Goal: Information Seeking & Learning: Learn about a topic

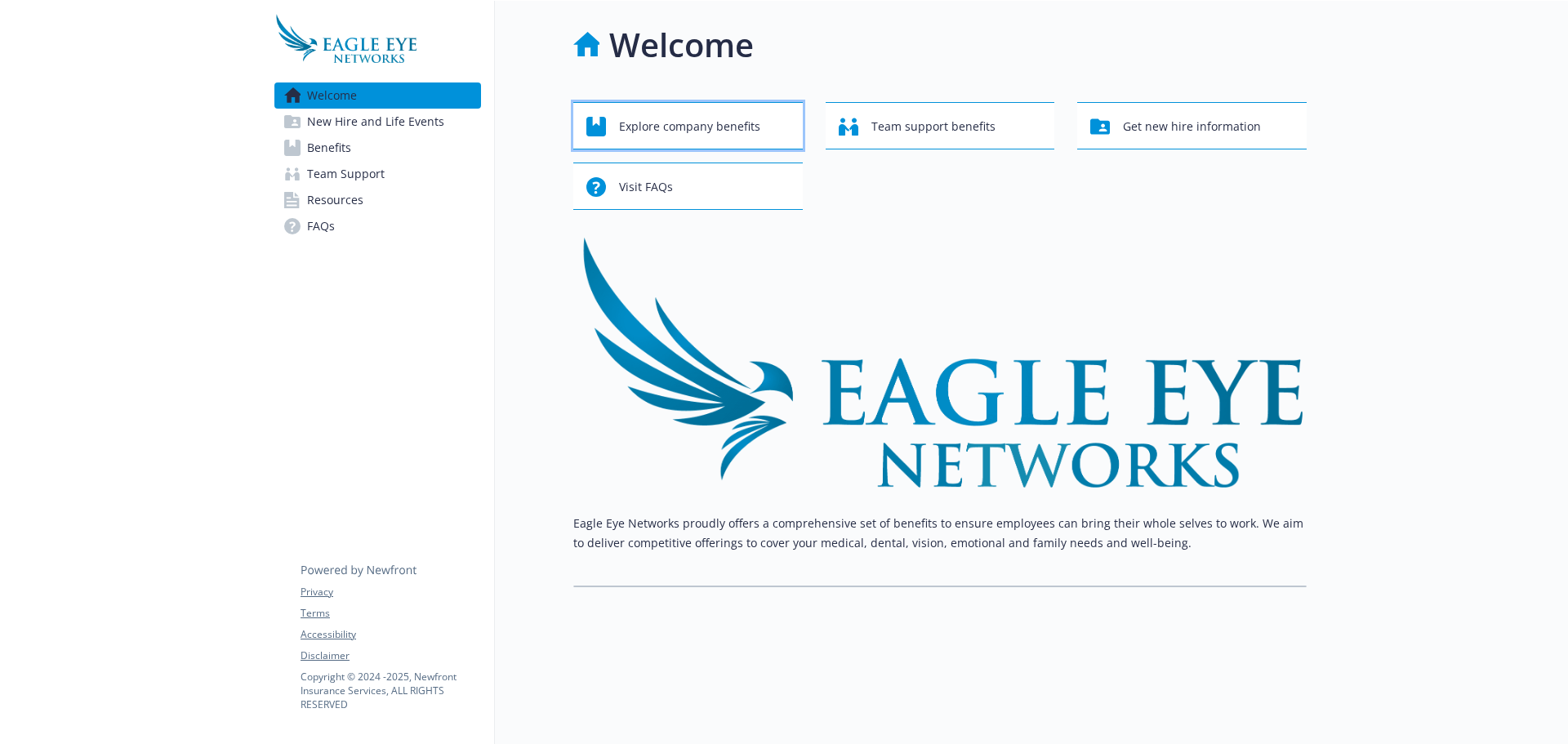
click at [759, 122] on div "Explore company benefits" at bounding box center [690, 126] width 208 height 31
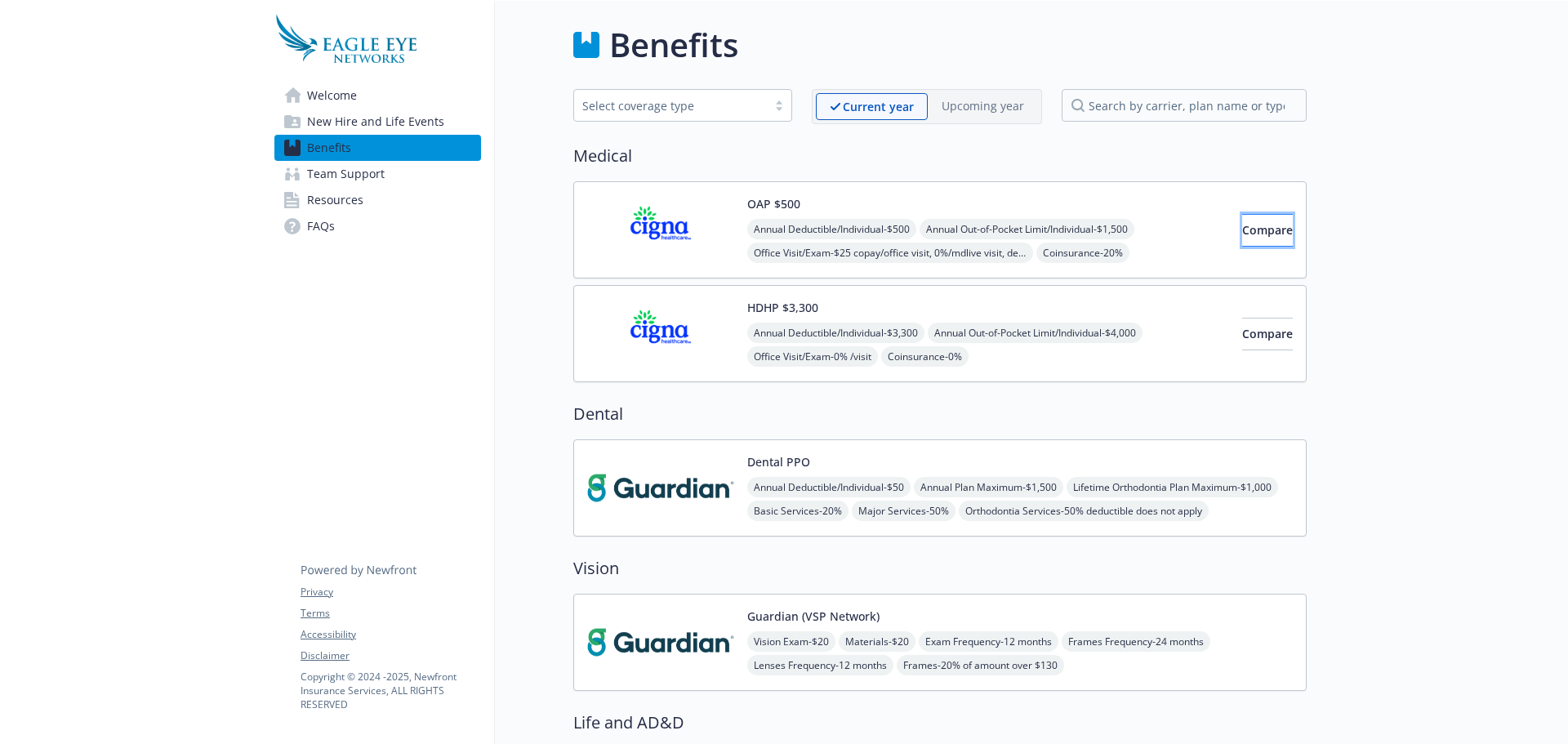
click at [1242, 235] on span "Compare" at bounding box center [1267, 230] width 51 height 15
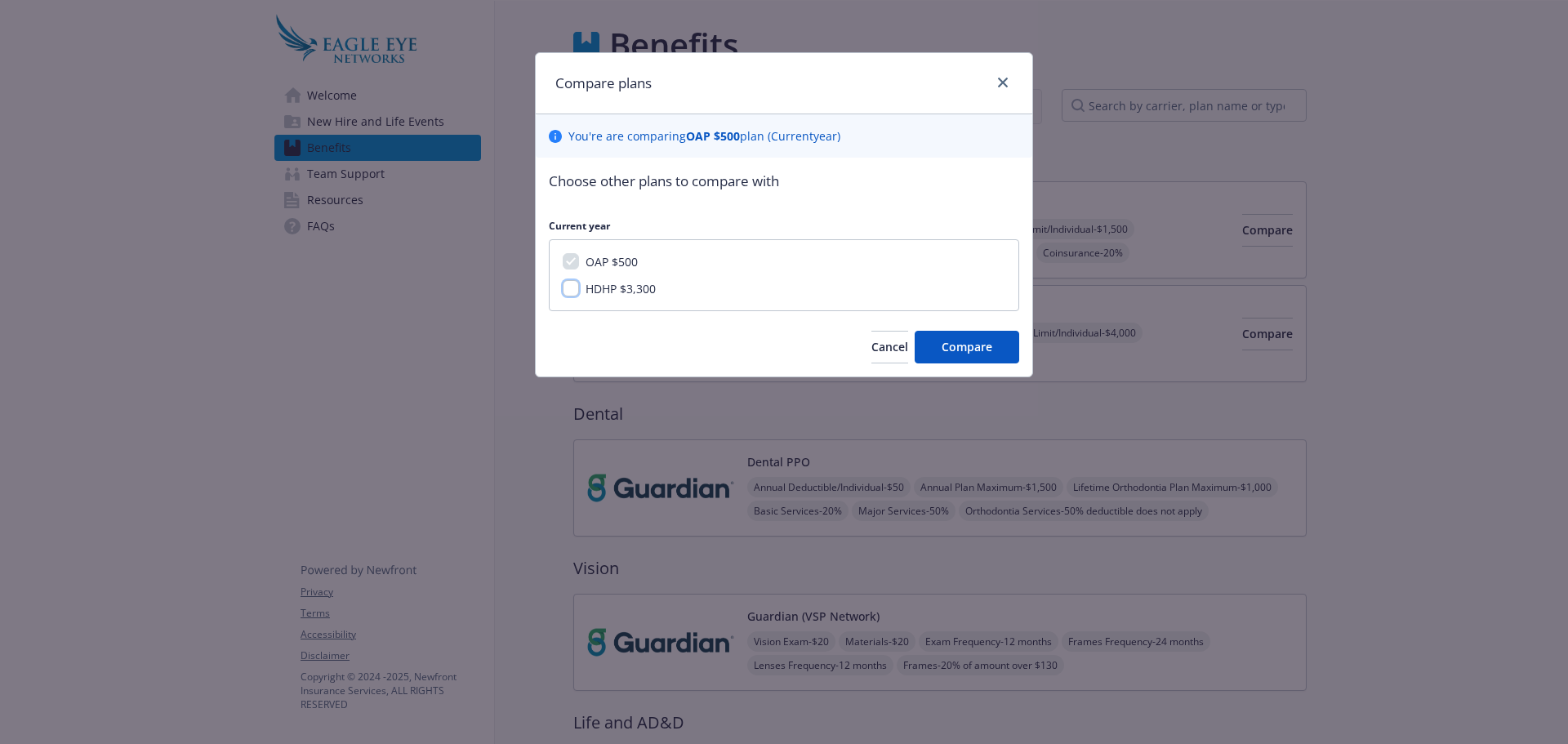
click at [577, 288] on input "HDHP $3,300" at bounding box center [571, 288] width 16 height 16
checkbox input "true"
click at [955, 339] on span "Compare" at bounding box center [967, 347] width 51 height 15
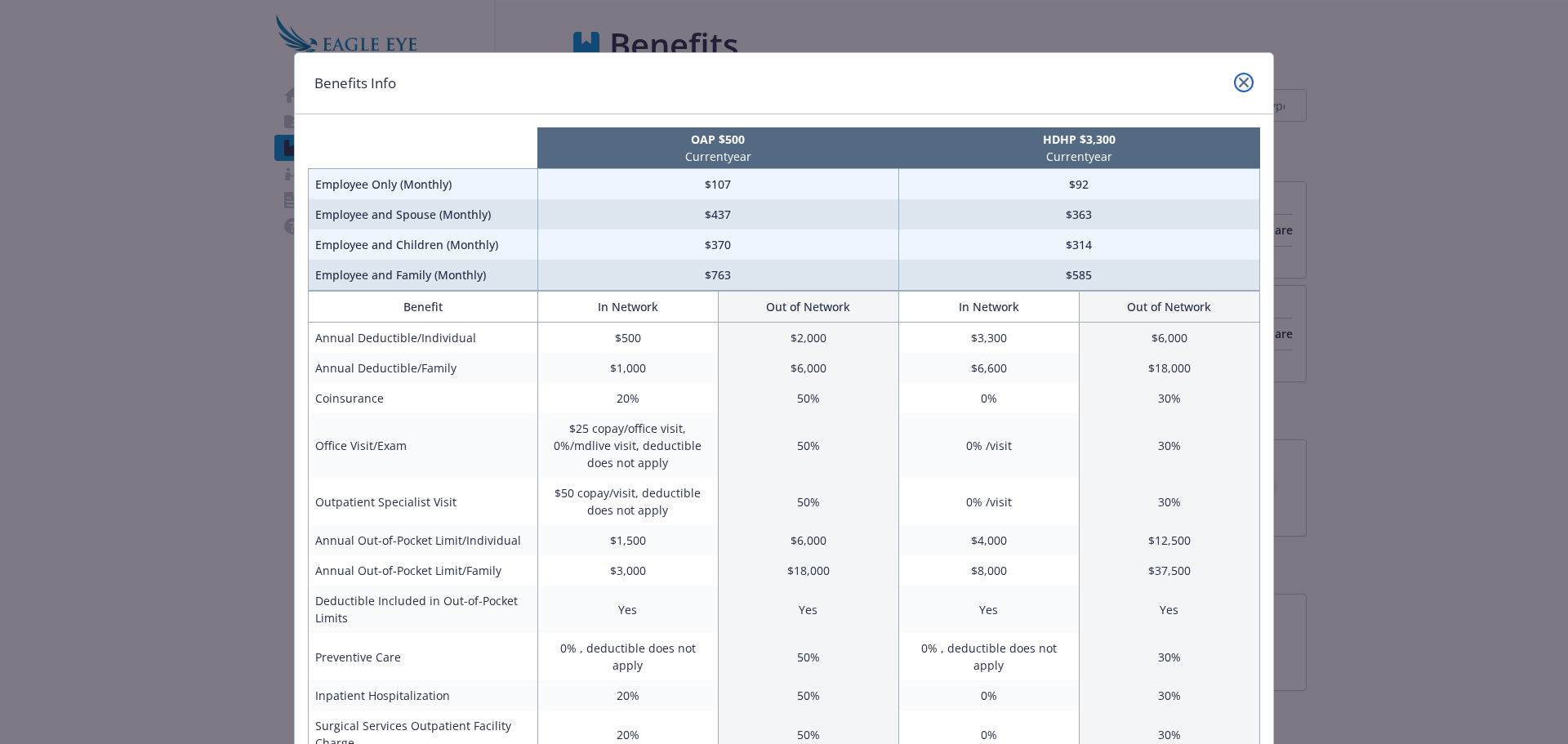
click at [1242, 88] on link "close" at bounding box center [1244, 82] width 20 height 20
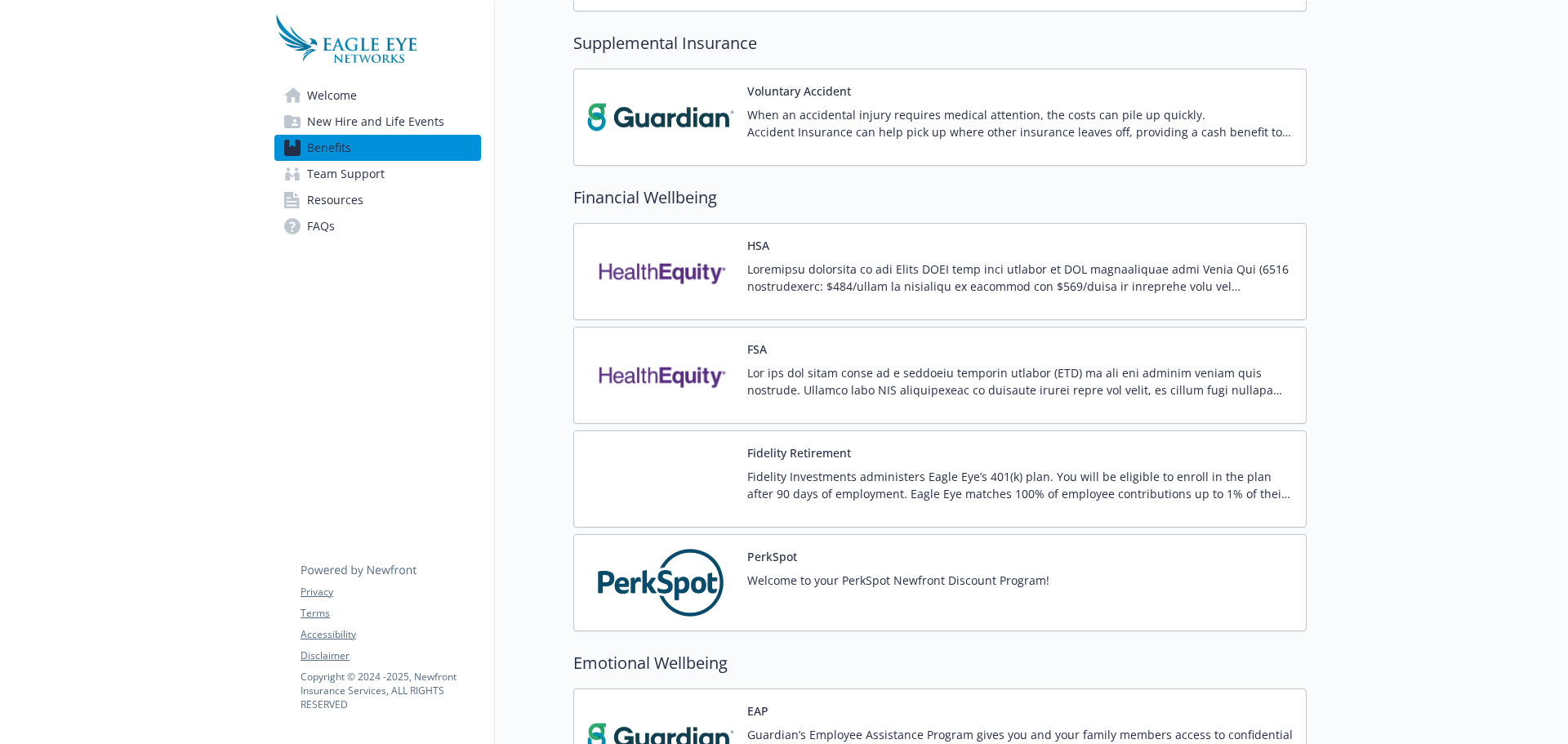
scroll to position [1308, 0]
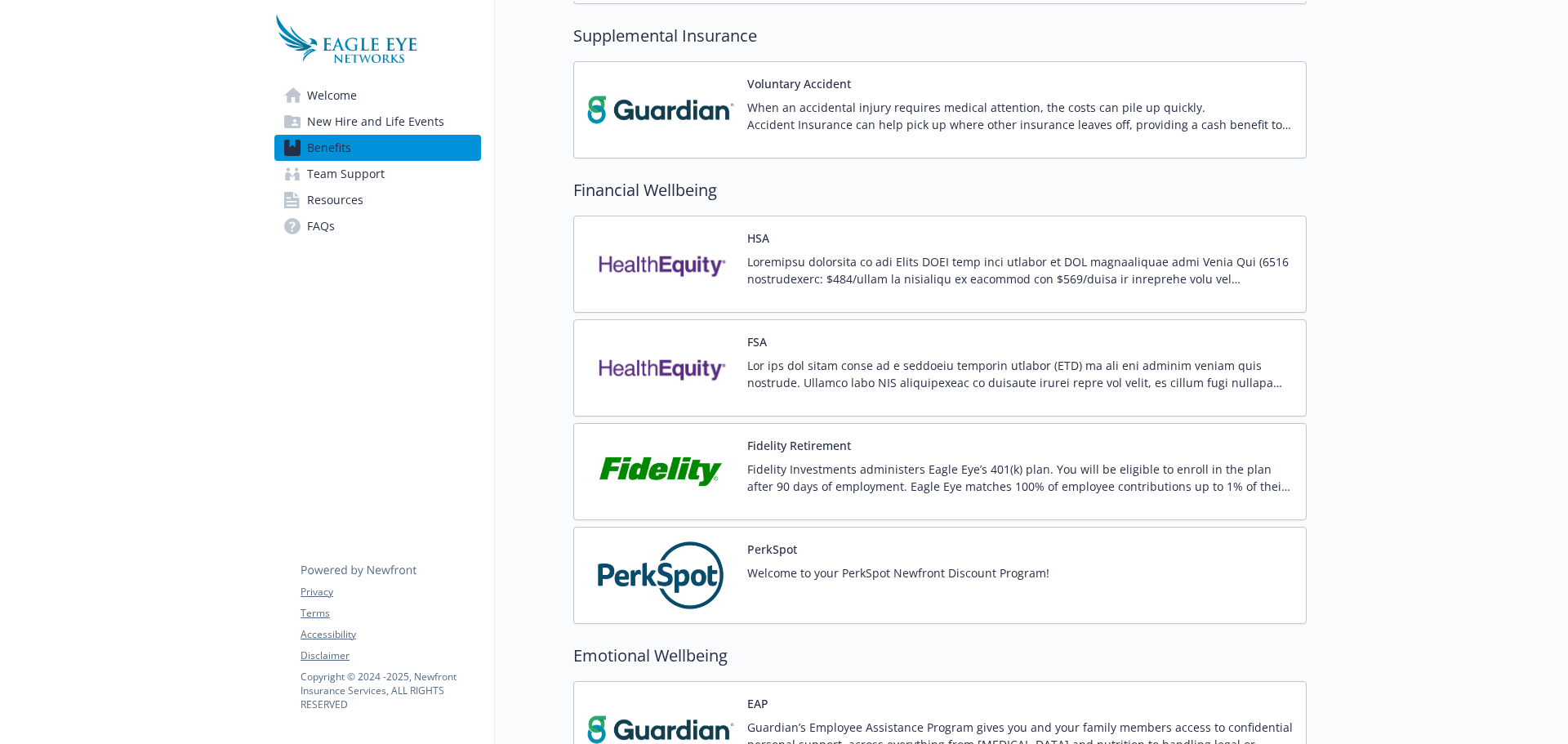
click at [902, 261] on p at bounding box center [1020, 271] width 546 height 34
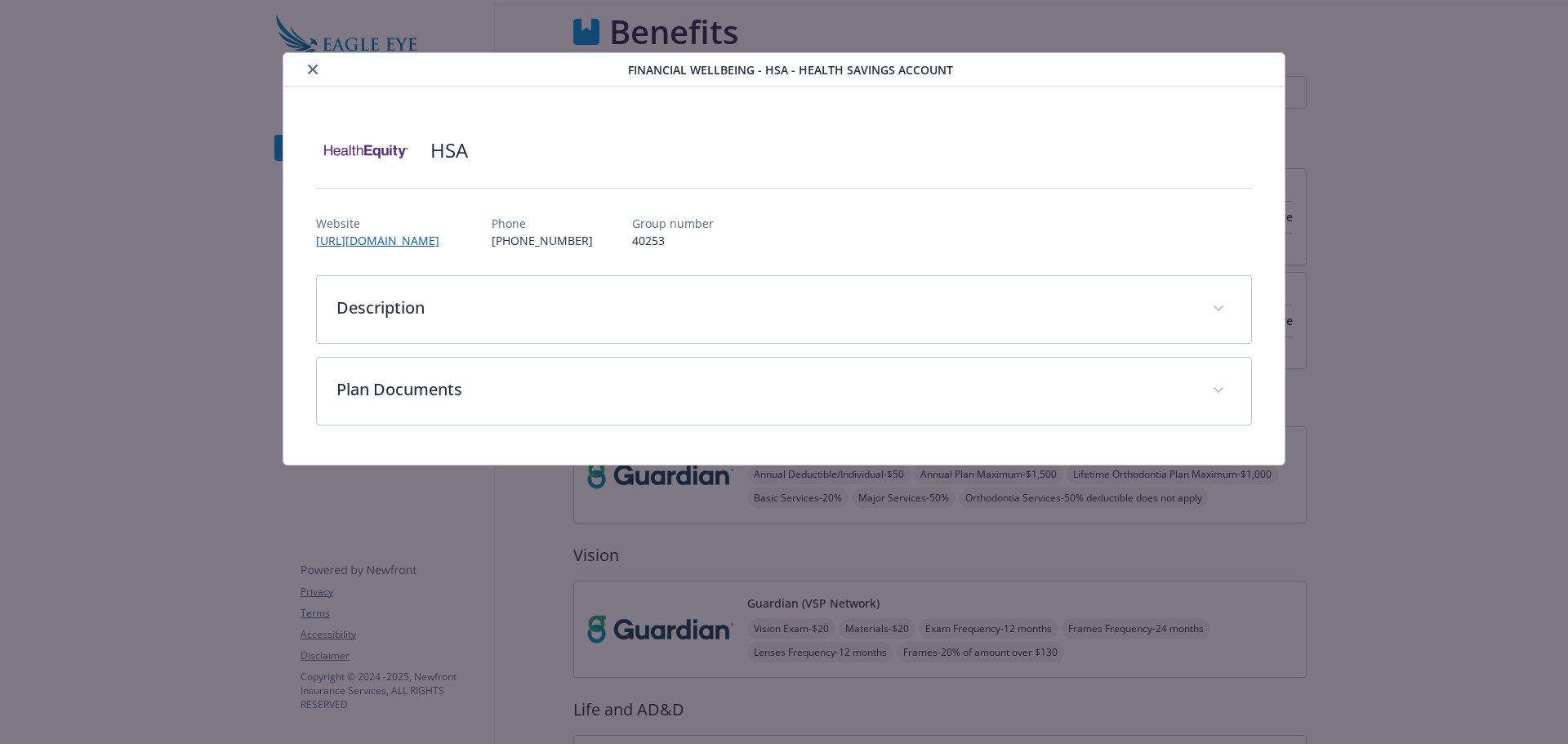
scroll to position [1308, 0]
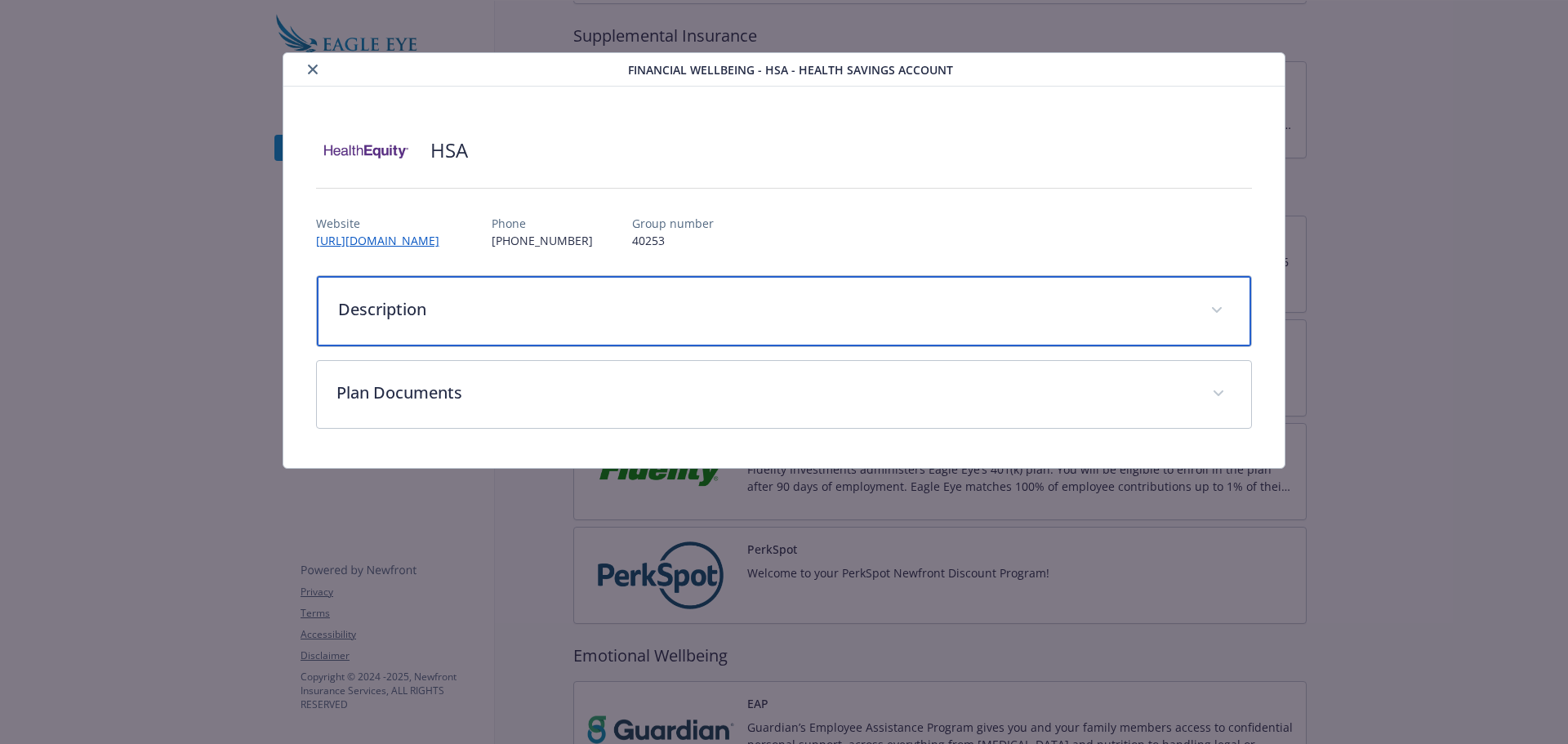
click at [541, 292] on div "Description" at bounding box center [784, 311] width 935 height 71
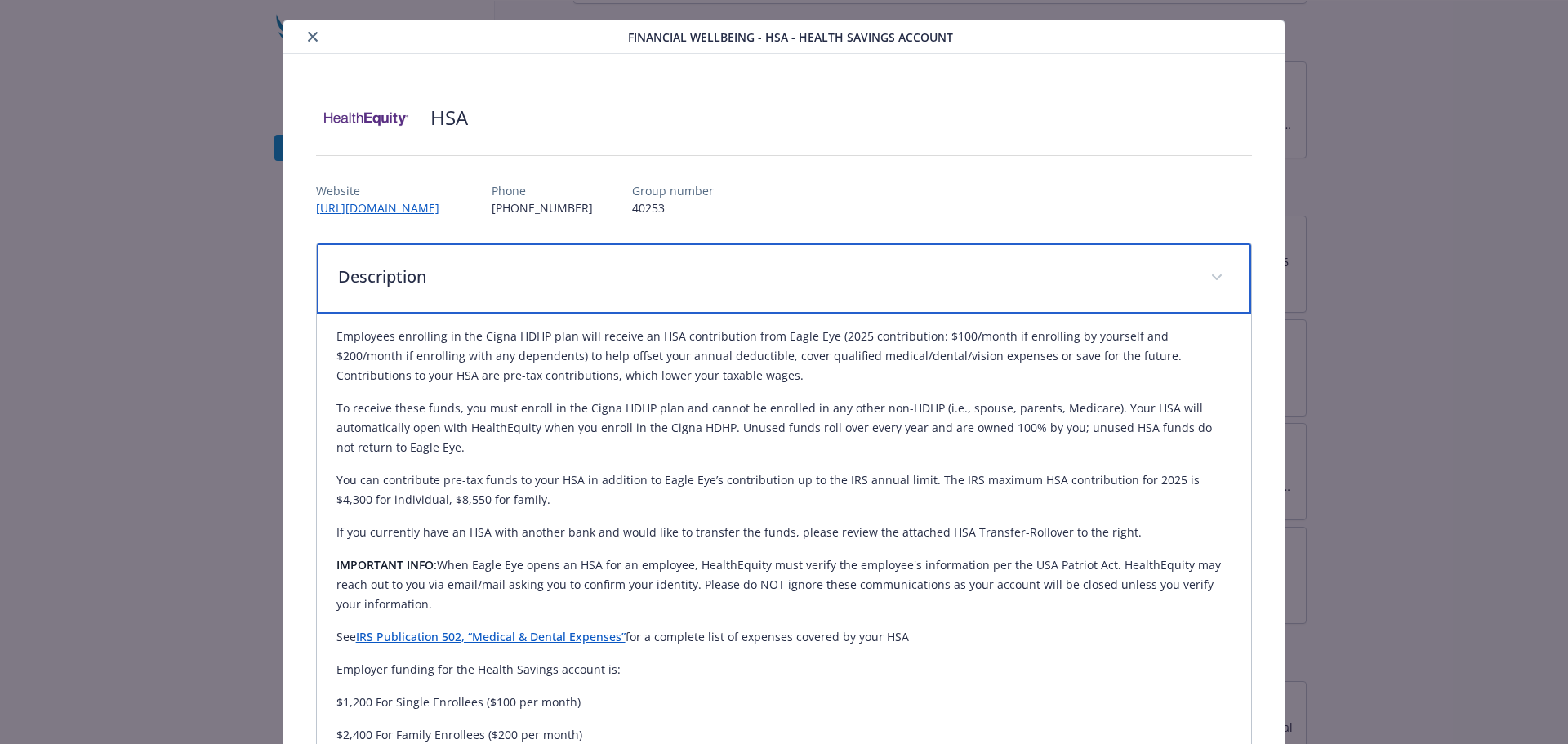
scroll to position [15, 0]
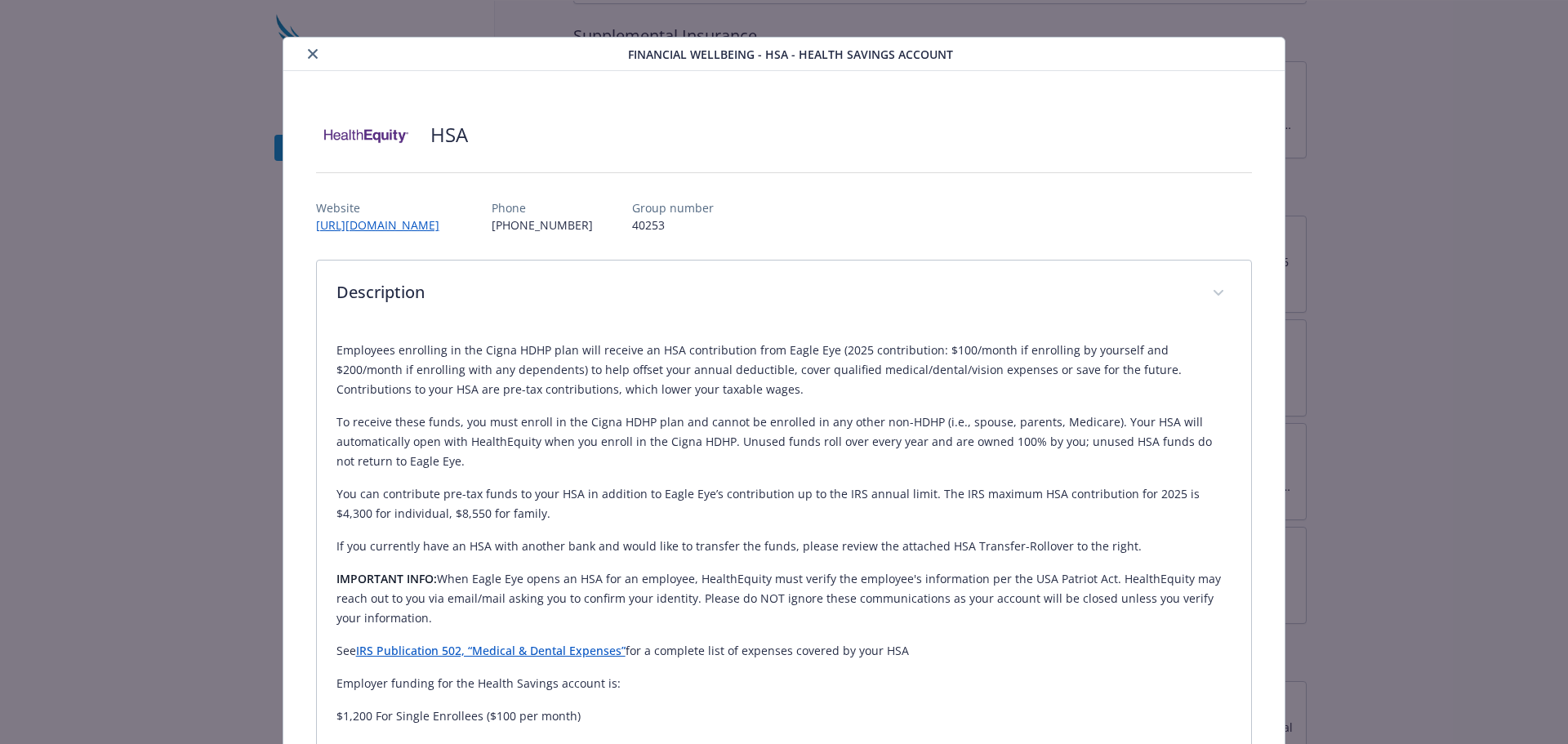
click at [309, 52] on icon "close" at bounding box center [313, 54] width 10 height 10
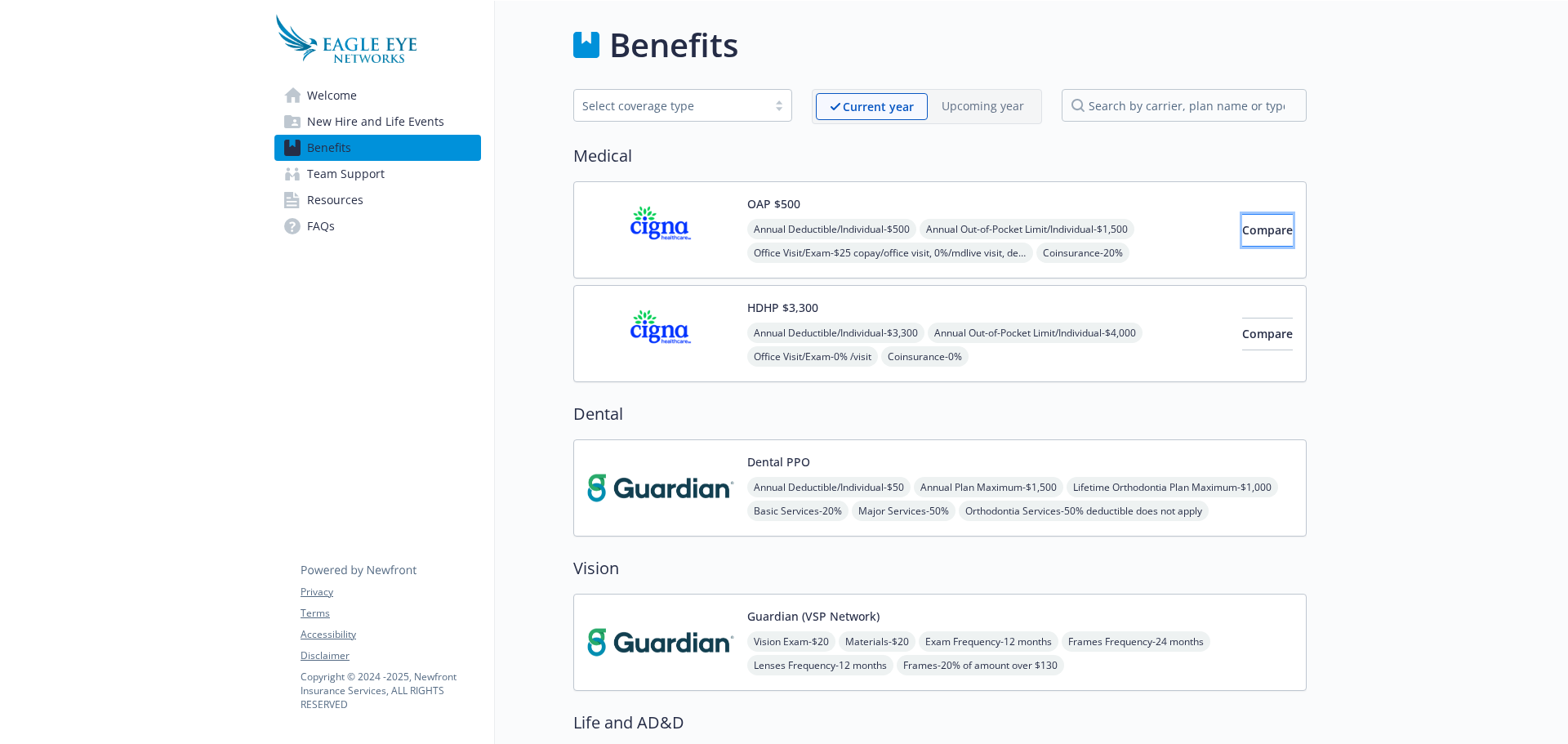
click at [1261, 222] on span "Compare" at bounding box center [1267, 230] width 51 height 15
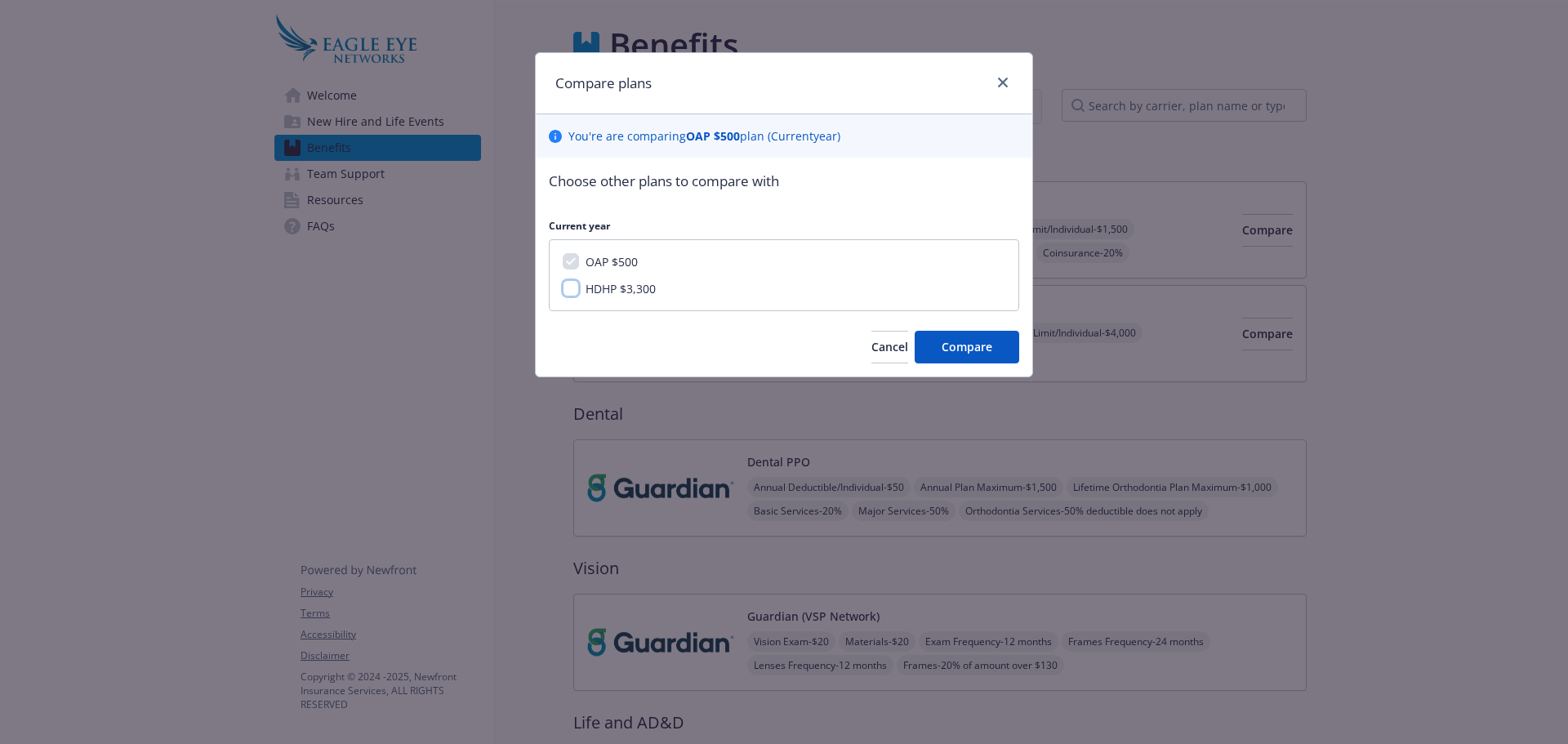
click at [565, 292] on input "HDHP $3,300" at bounding box center [571, 288] width 16 height 16
checkbox input "true"
click at [991, 348] on span "Compare" at bounding box center [967, 347] width 51 height 15
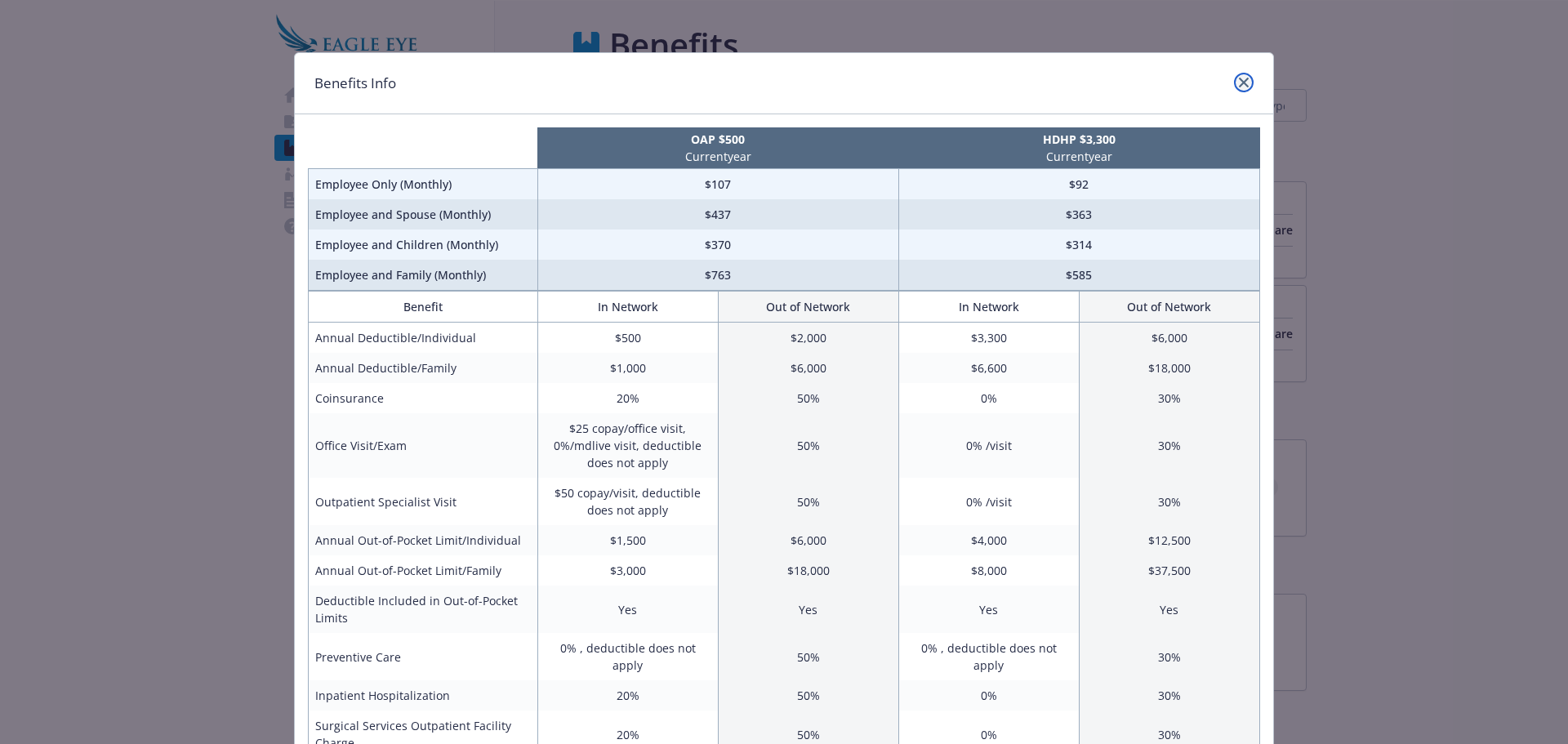
click at [1239, 79] on icon "close" at bounding box center [1244, 82] width 10 height 10
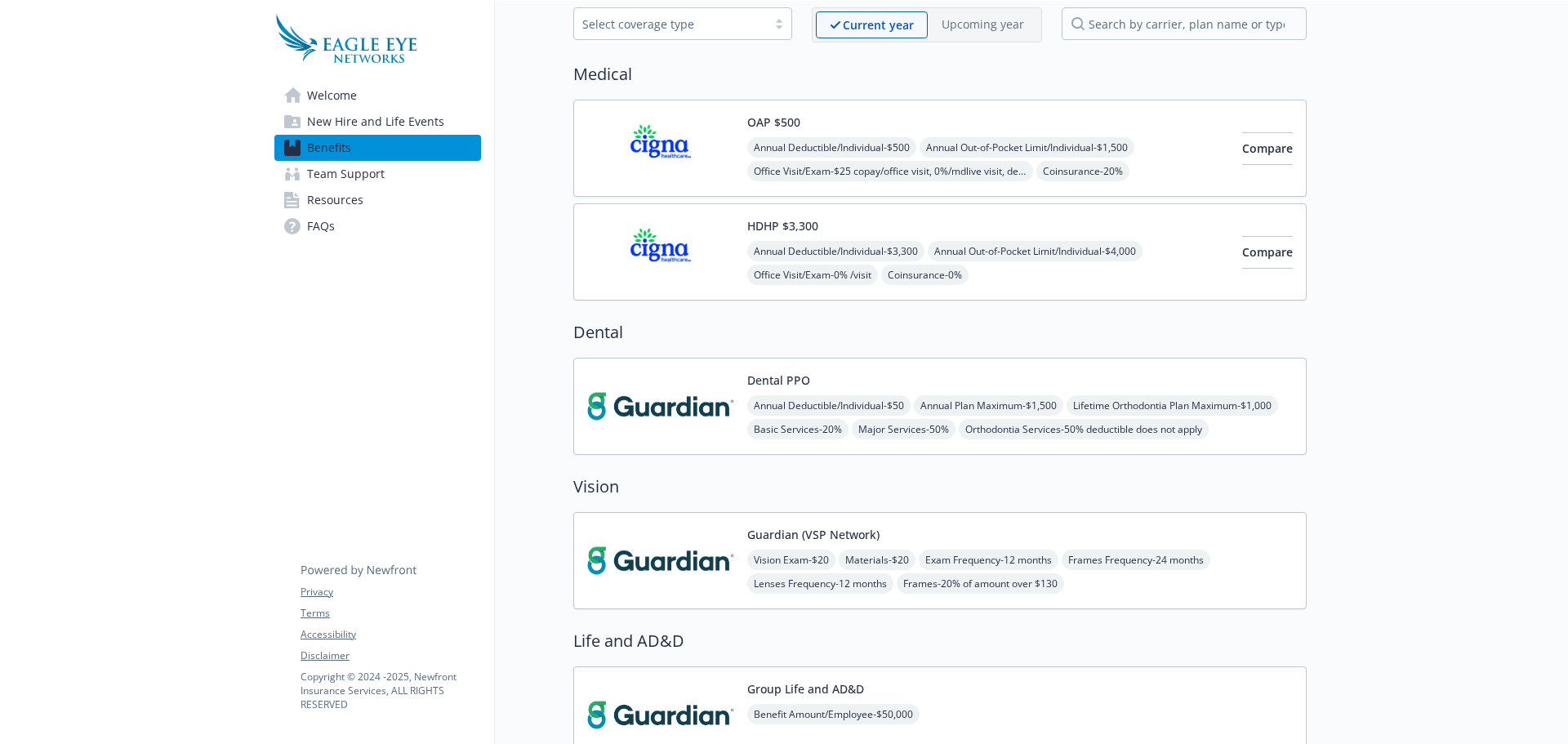
click at [678, 284] on img at bounding box center [661, 252] width 147 height 70
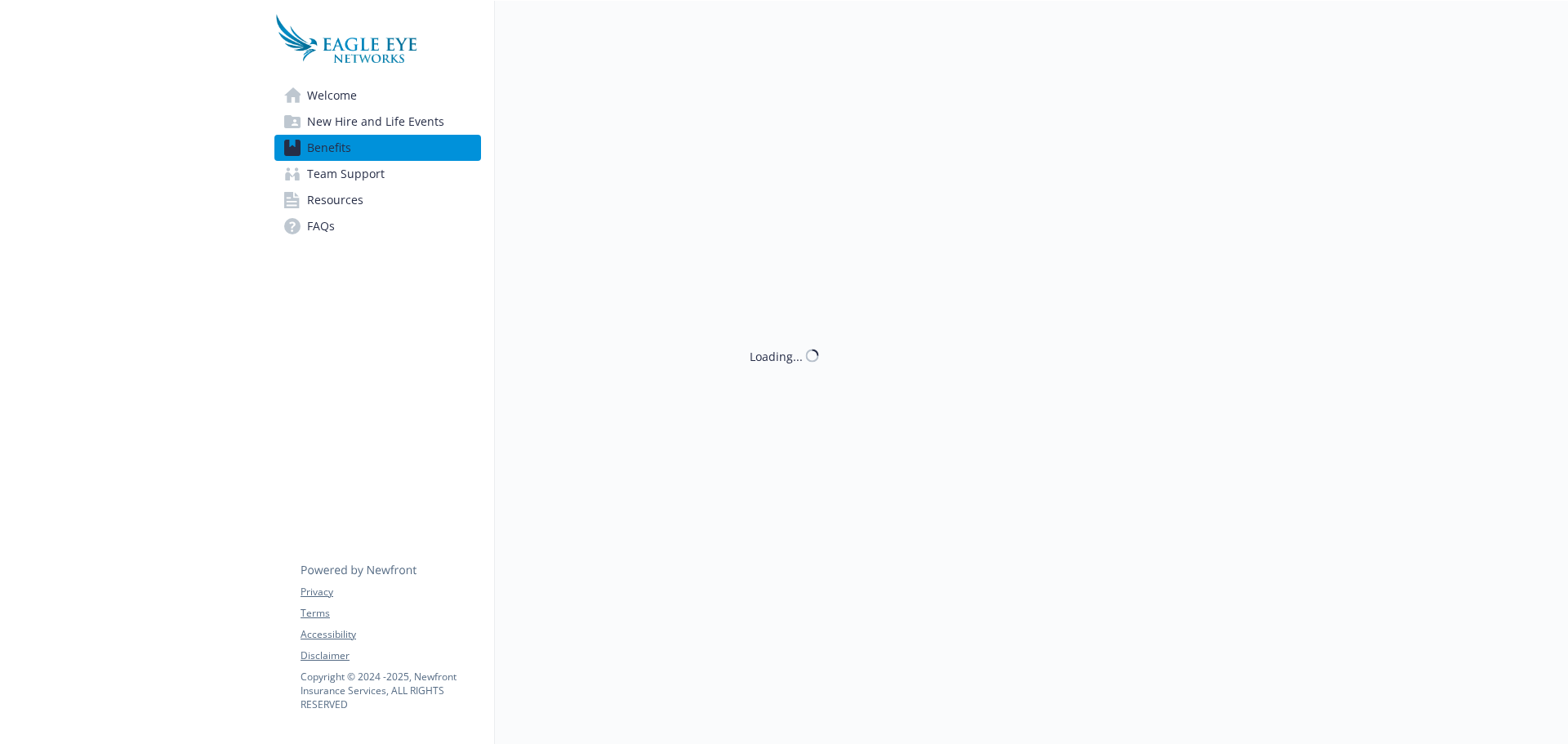
scroll to position [81, 0]
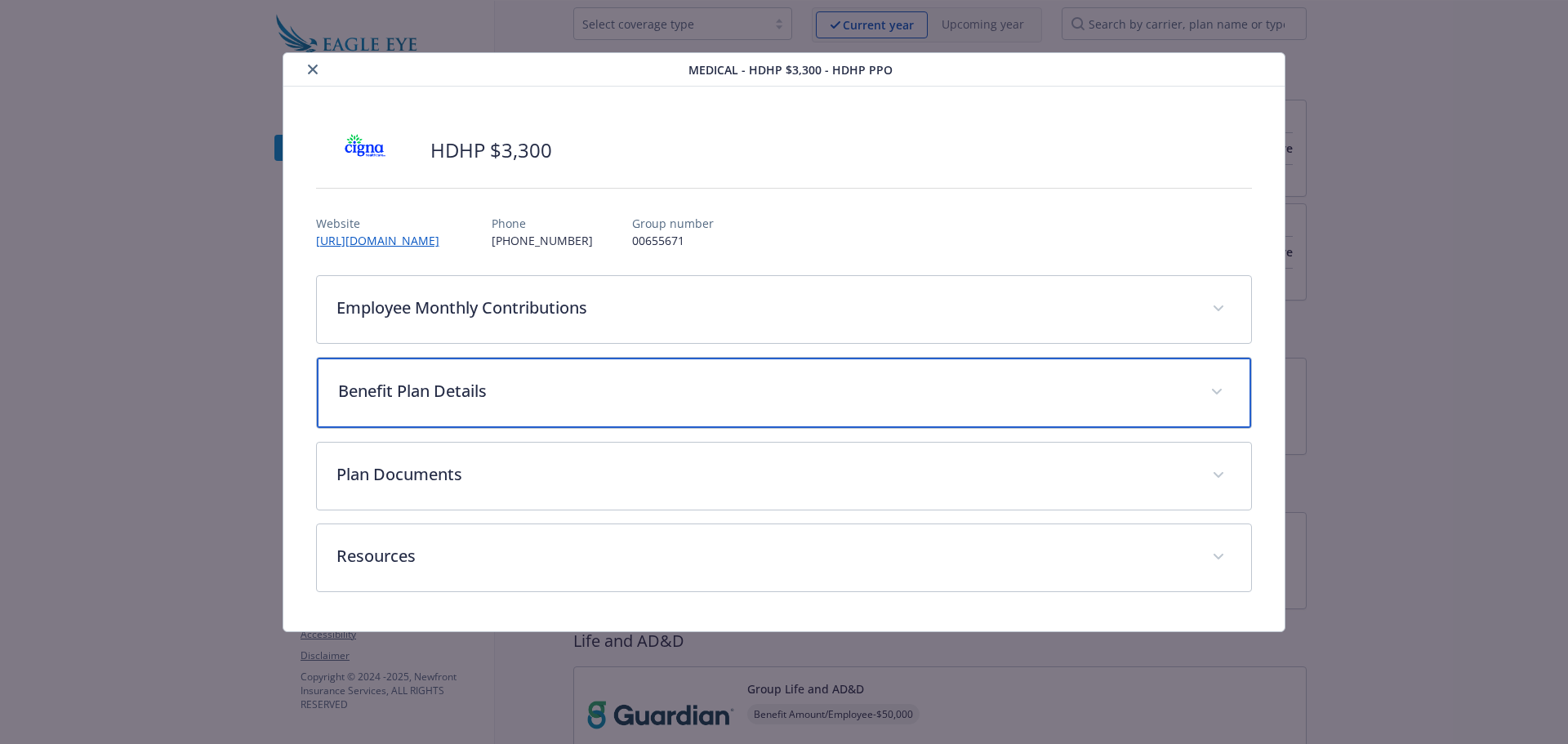
click at [555, 378] on div "Benefit Plan Details" at bounding box center [784, 393] width 935 height 71
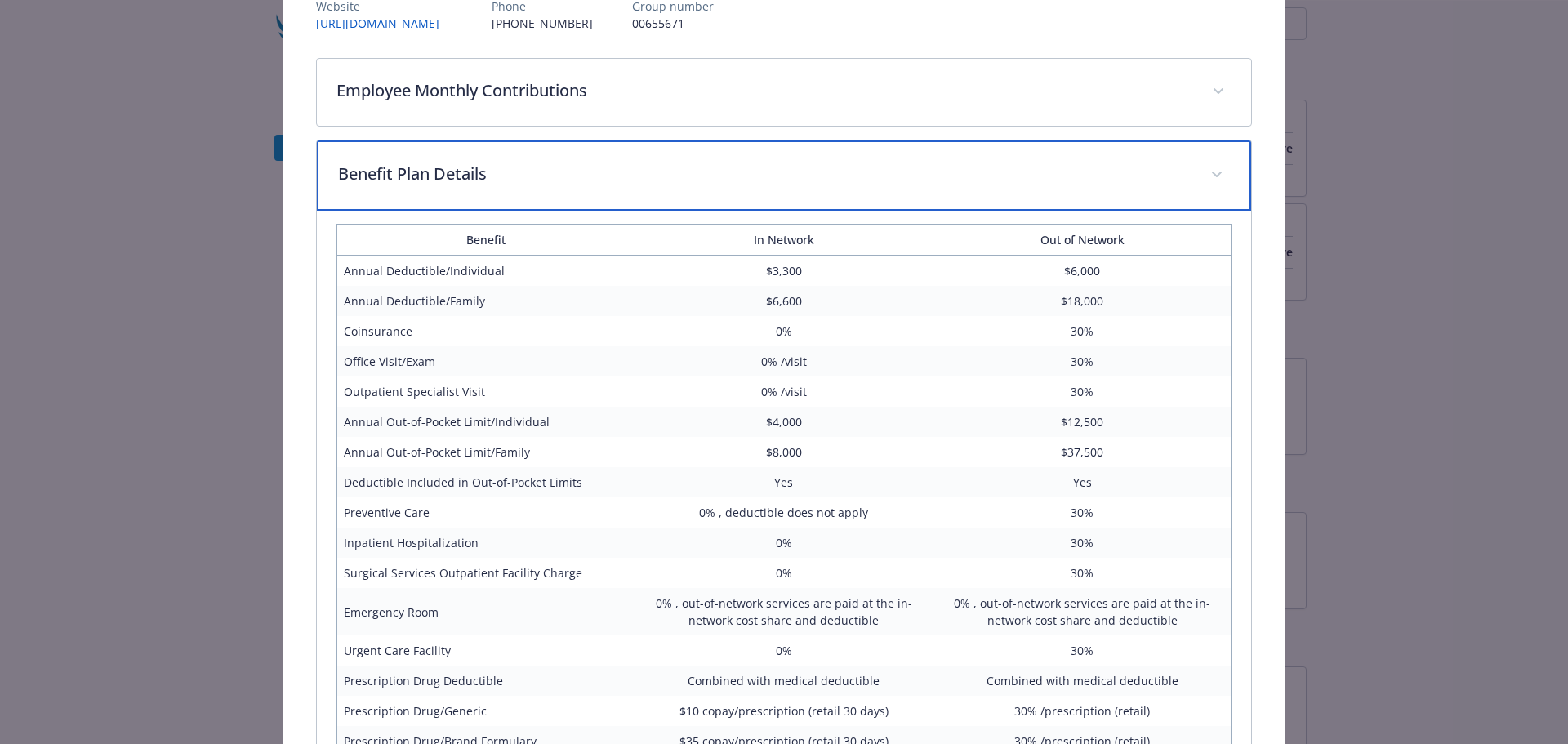
scroll to position [245, 0]
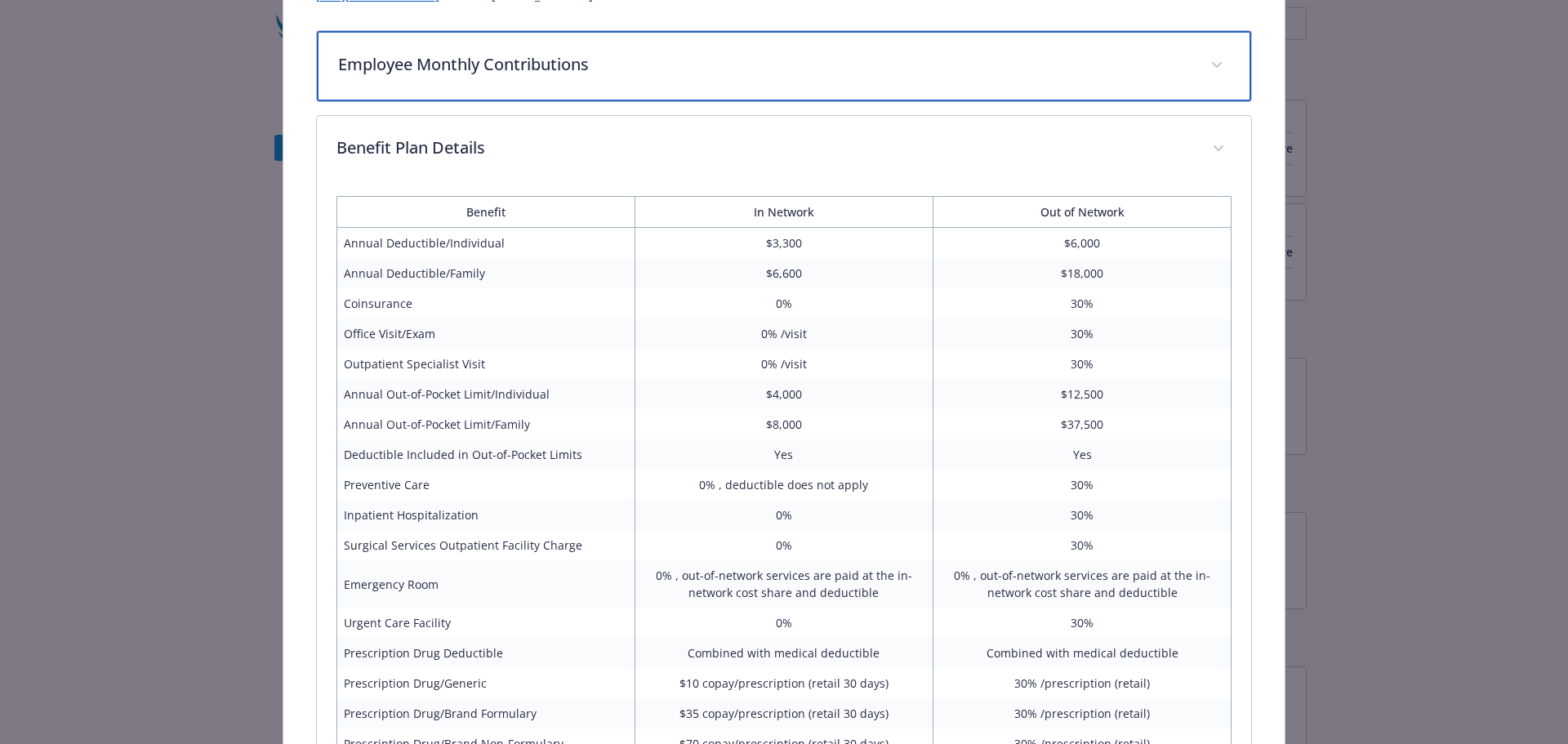
click at [641, 54] on p "Employee Monthly Contributions" at bounding box center [765, 64] width 854 height 24
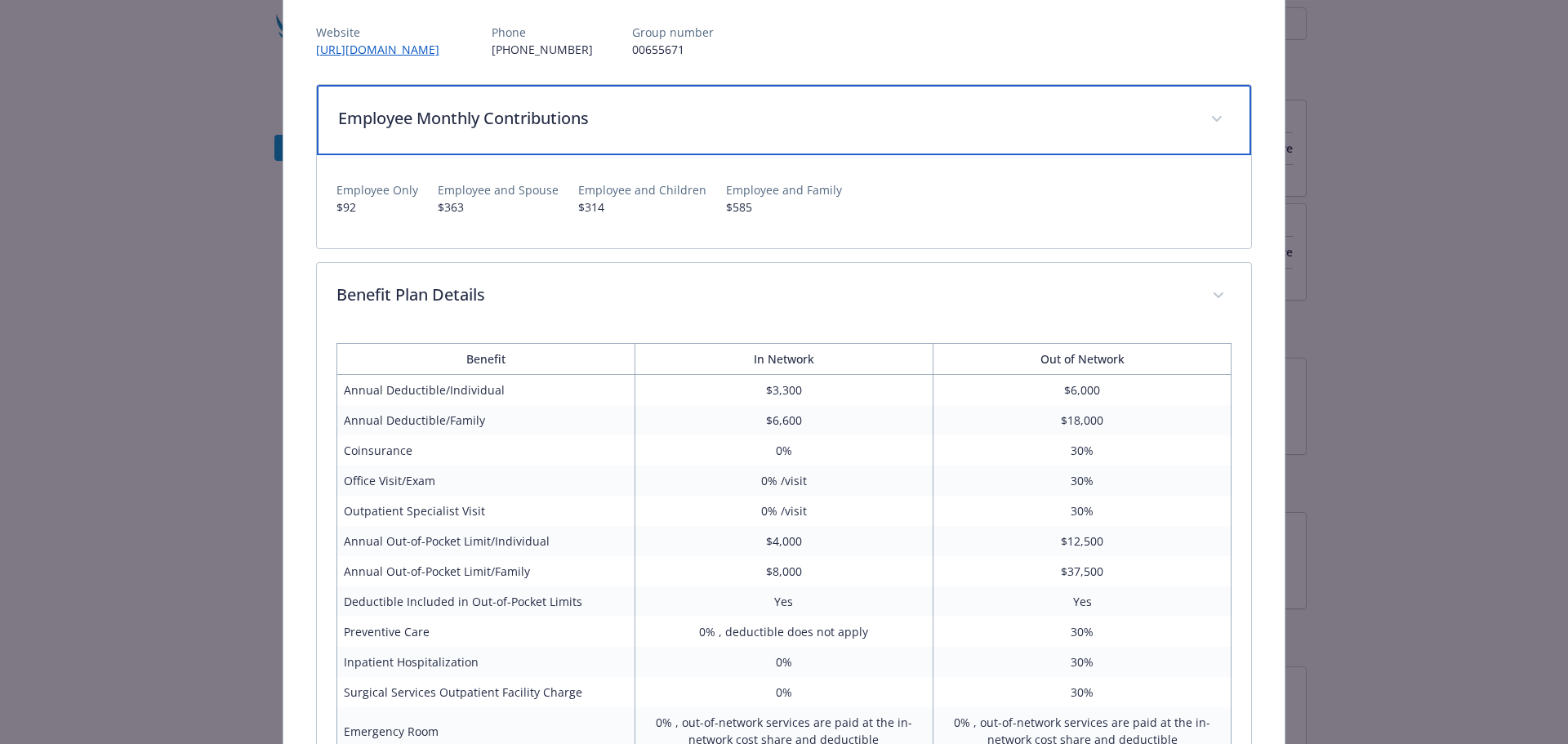
scroll to position [163, 0]
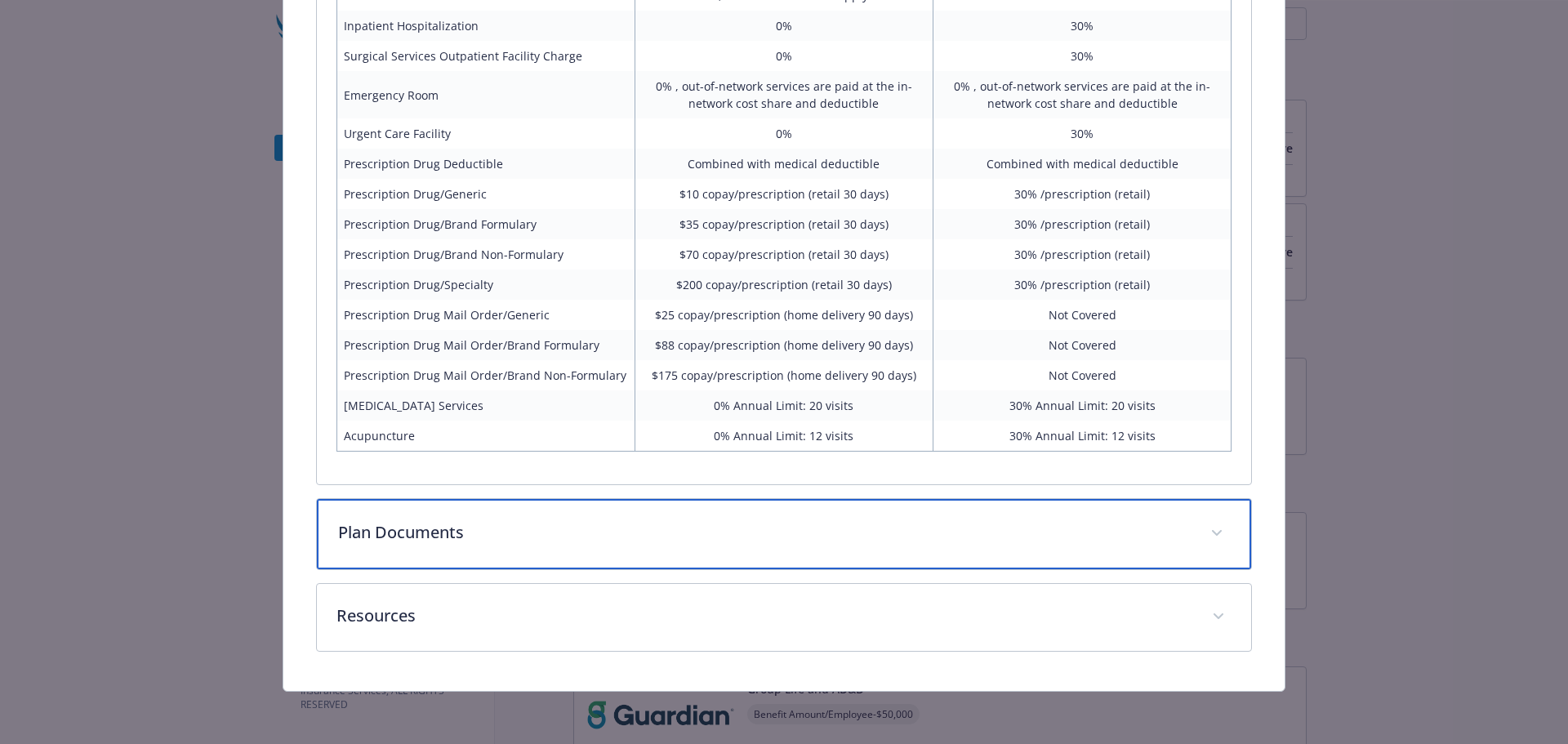
click at [563, 548] on div "Plan Documents" at bounding box center [784, 534] width 935 height 71
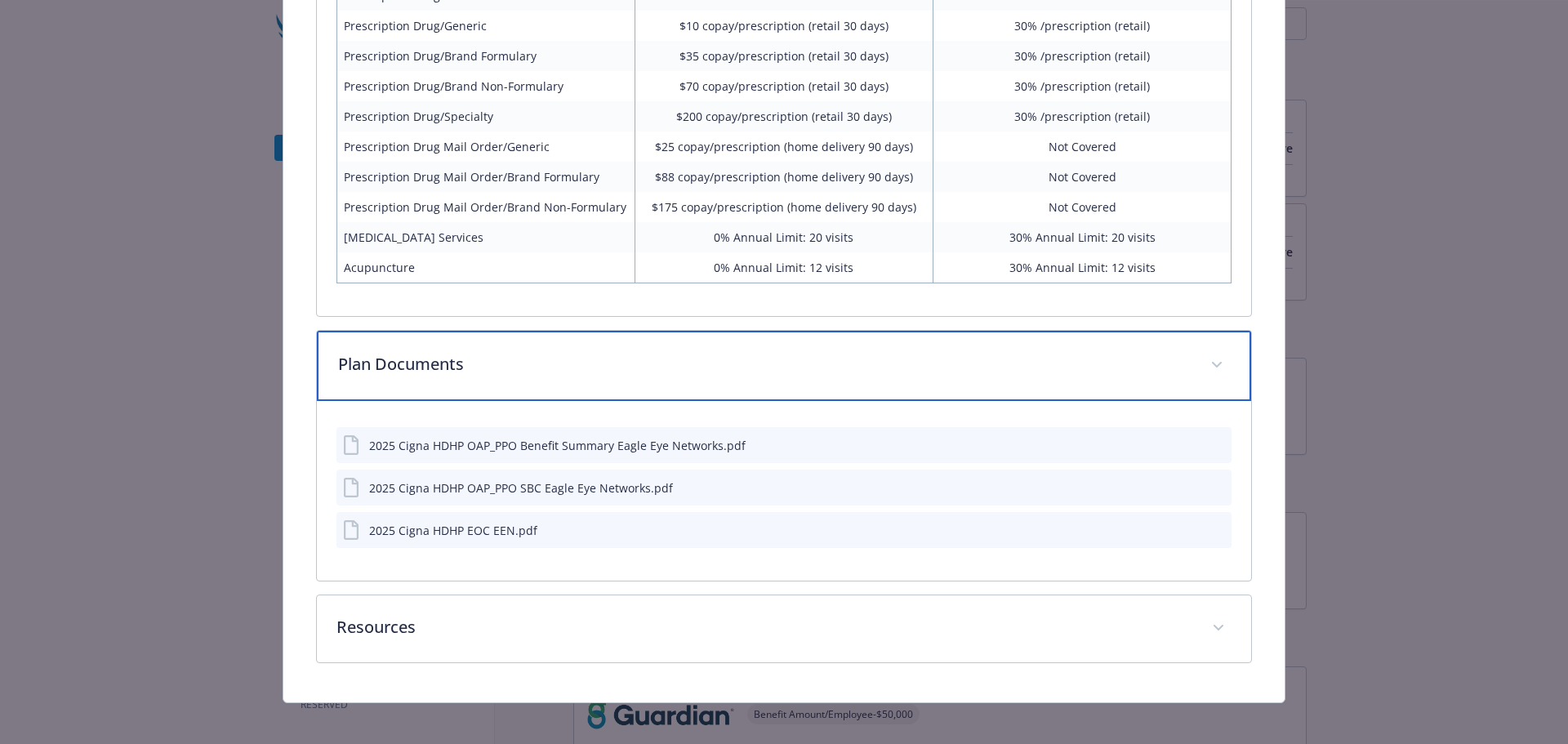
scroll to position [1004, 0]
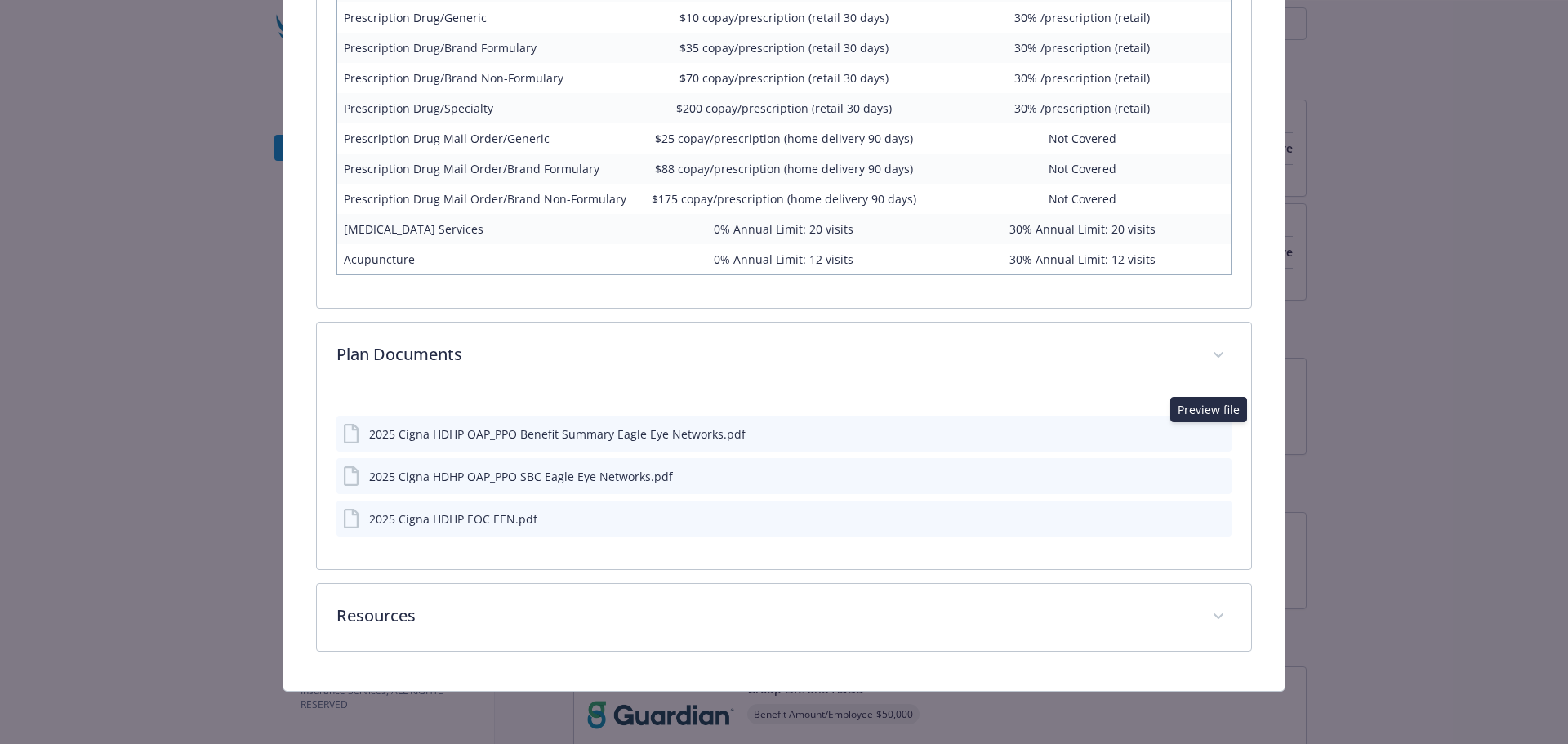
click at [1209, 434] on icon "preview file" at bounding box center [1216, 432] width 14 height 12
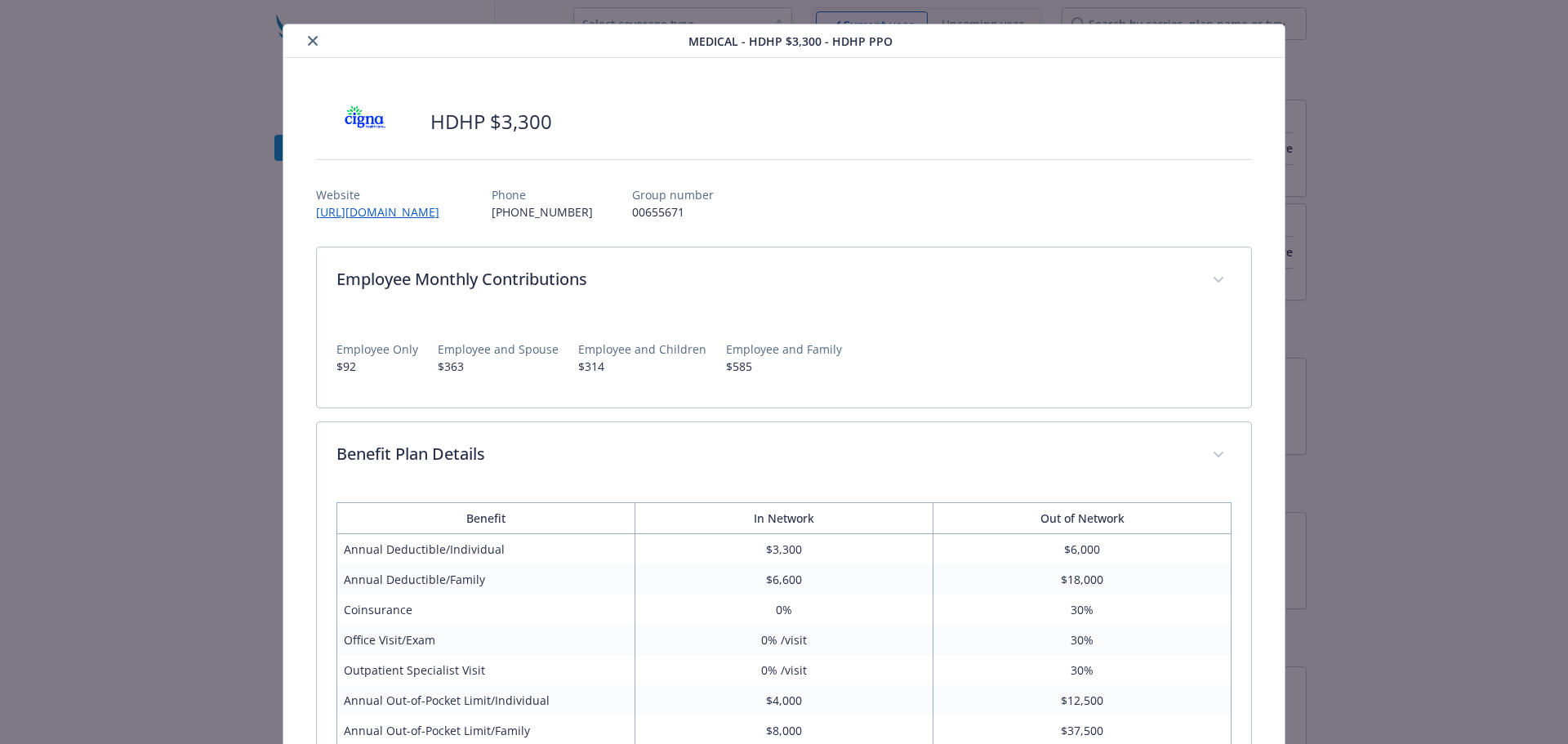
scroll to position [0, 0]
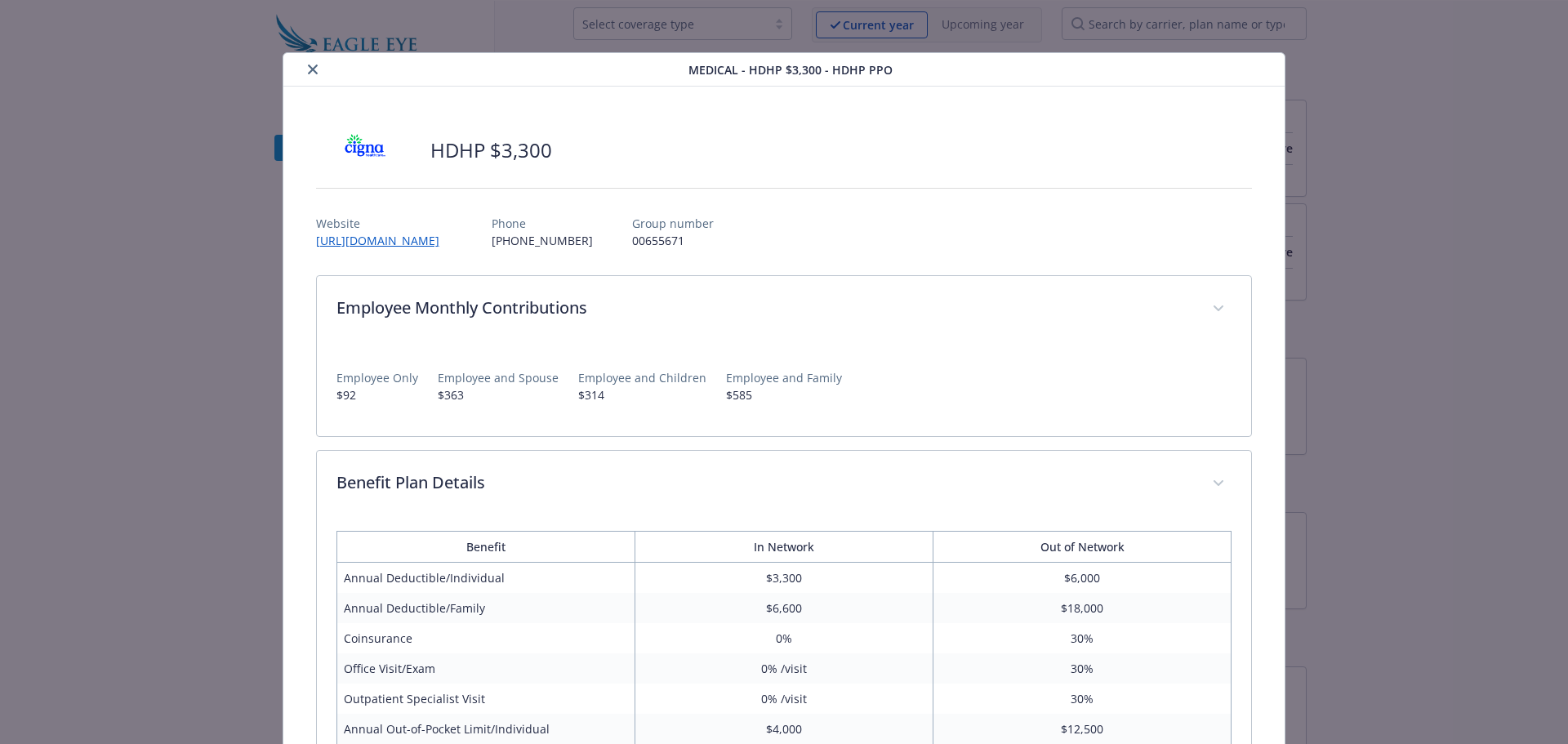
click at [309, 71] on icon "close" at bounding box center [313, 69] width 10 height 10
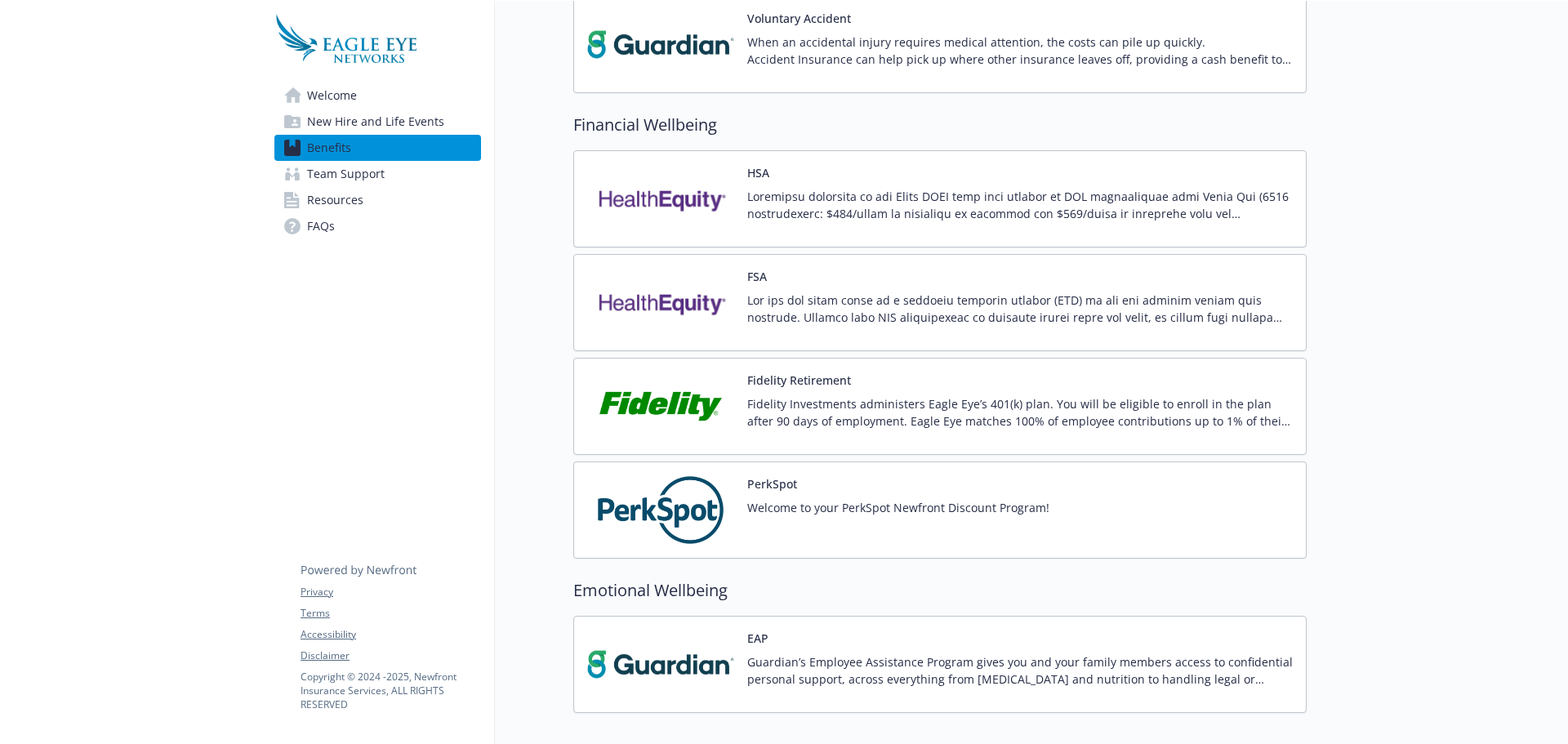
scroll to position [1389, 0]
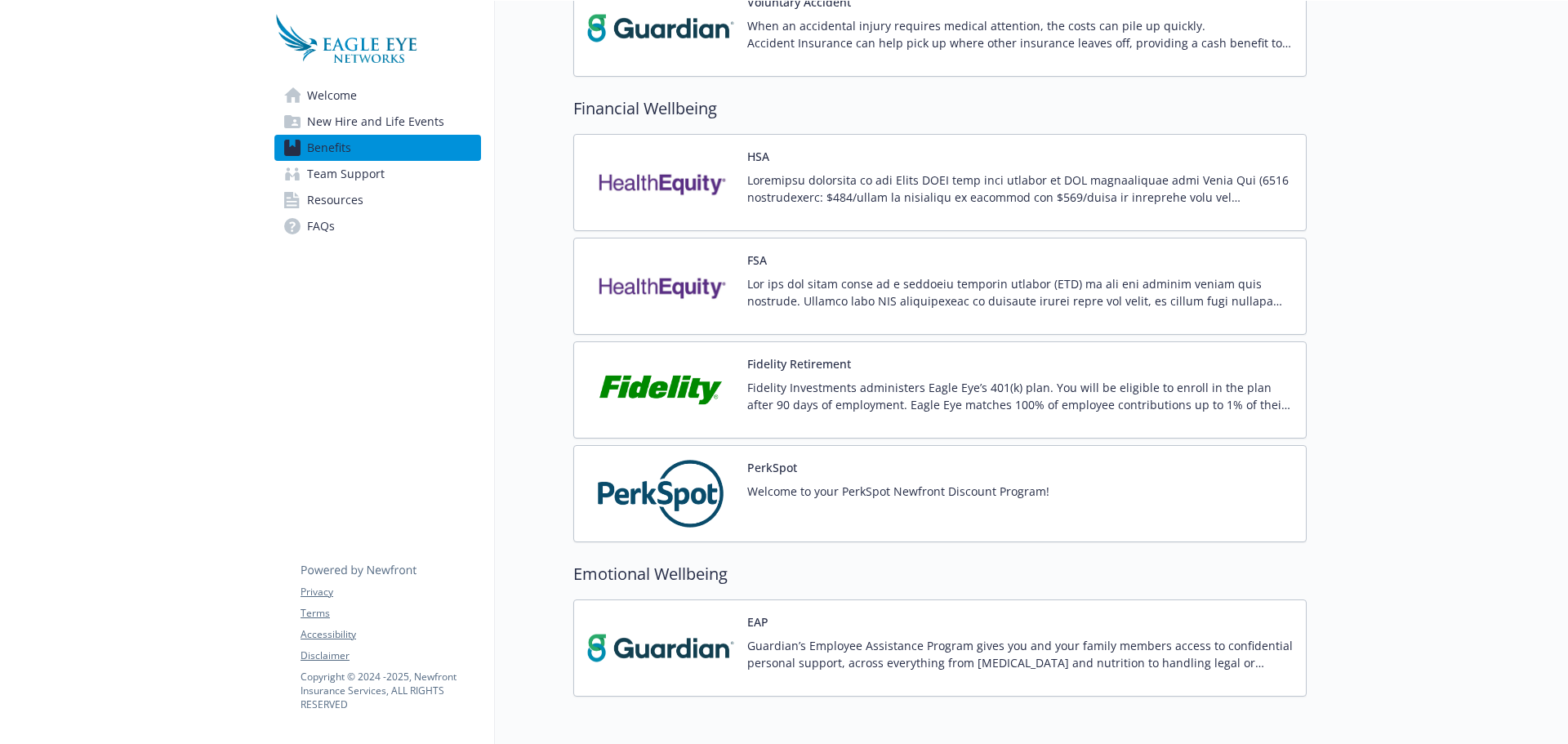
click at [964, 397] on p "Fidelity Investments administers Eagle Eye’s 401(k) plan. You will be eligible …" at bounding box center [1020, 396] width 546 height 34
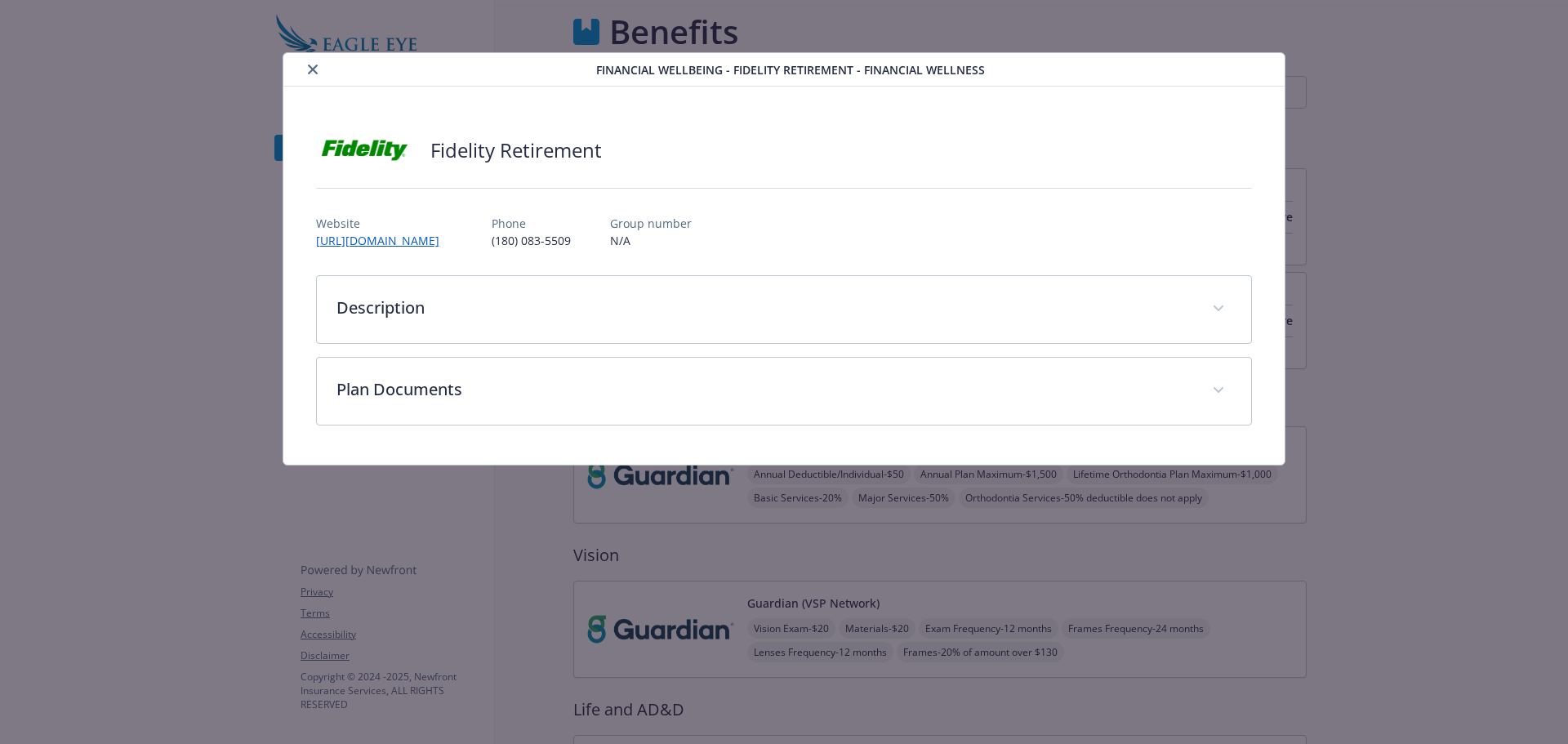
scroll to position [1389, 0]
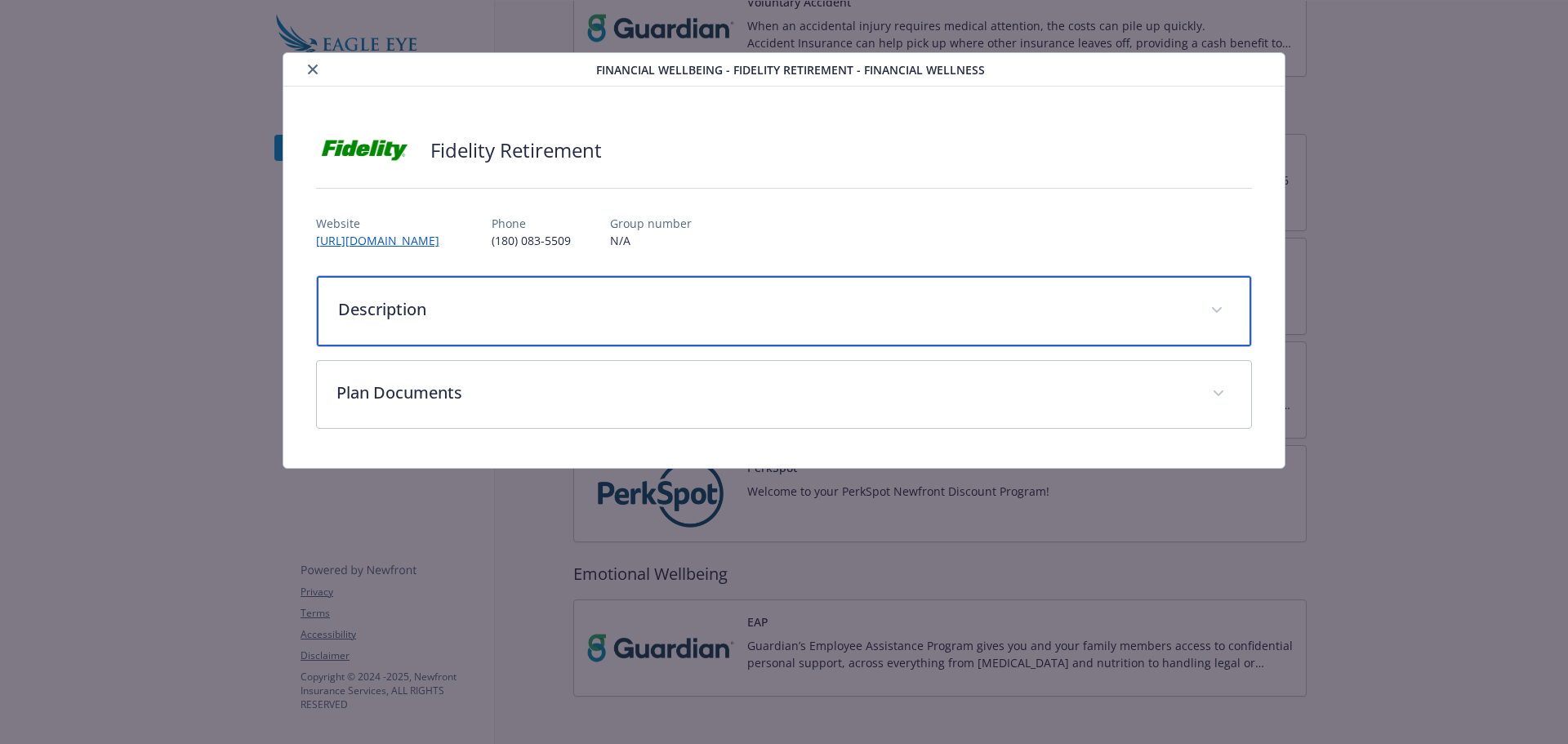
click at [730, 308] on p "Description" at bounding box center [765, 309] width 854 height 24
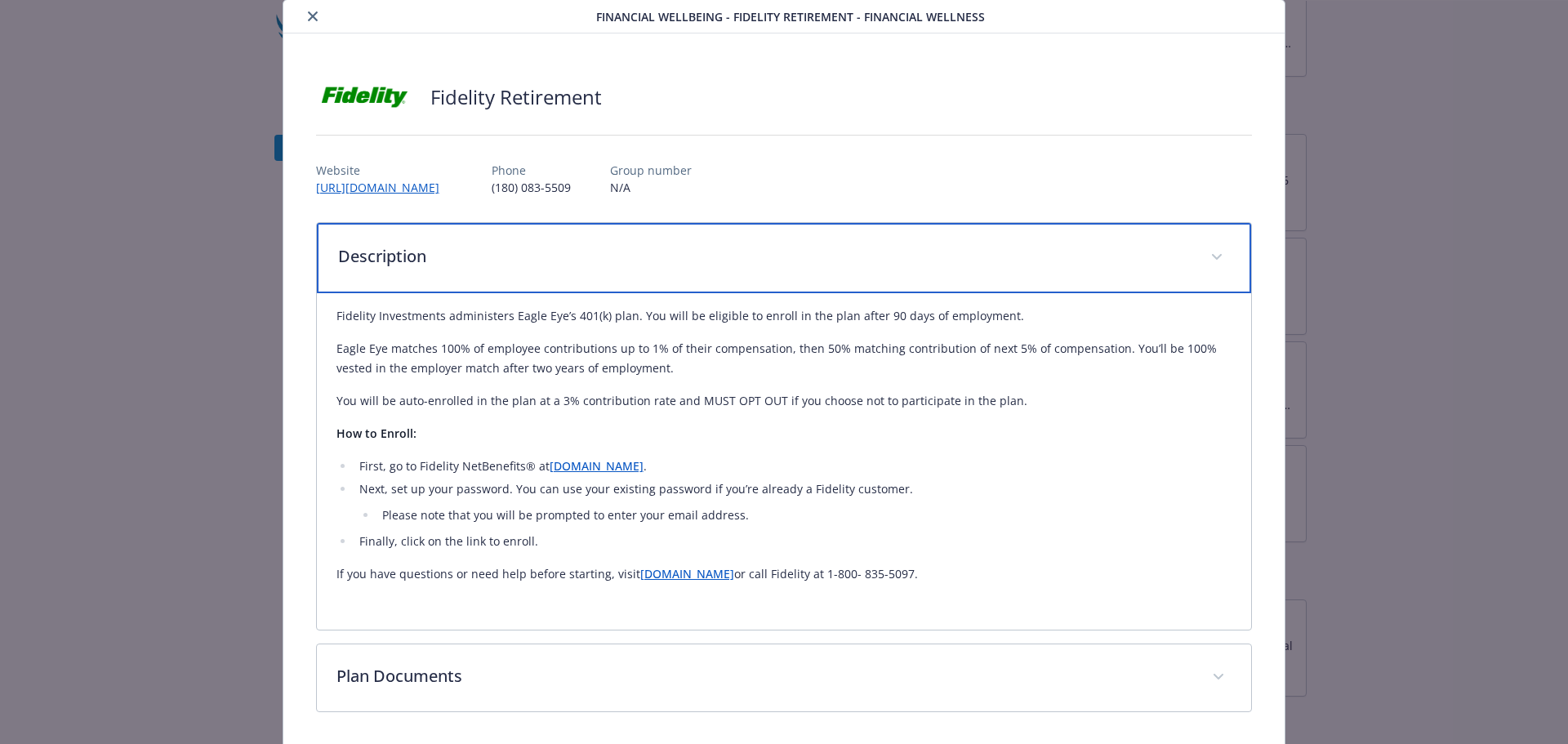
scroll to position [81, 0]
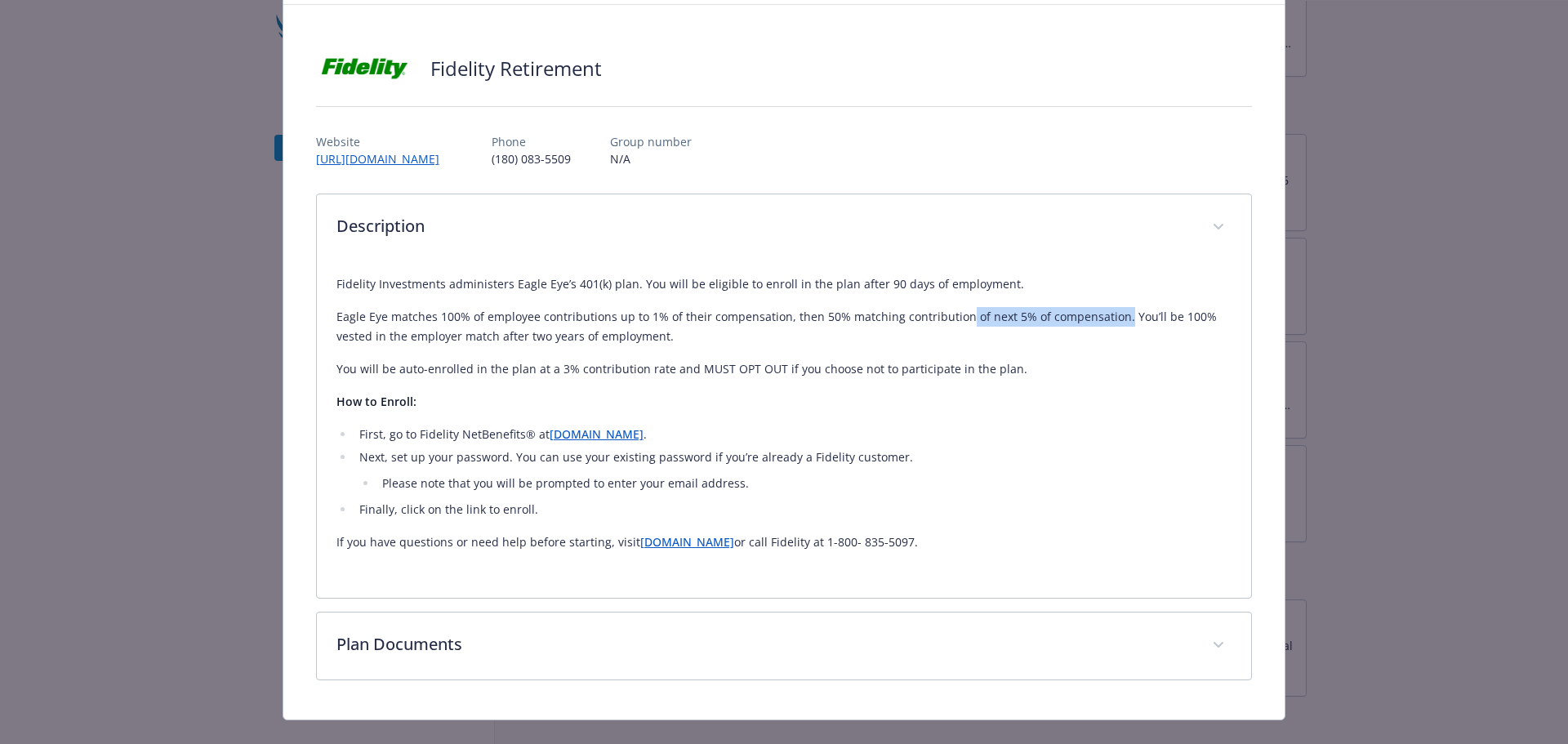
drag, startPoint x: 953, startPoint y: 321, endPoint x: 1111, endPoint y: 326, distance: 158.1
click at [1111, 326] on p "Eagle Eye matches 100% of employee contributions up to 1% of their compensation…" at bounding box center [785, 327] width 897 height 39
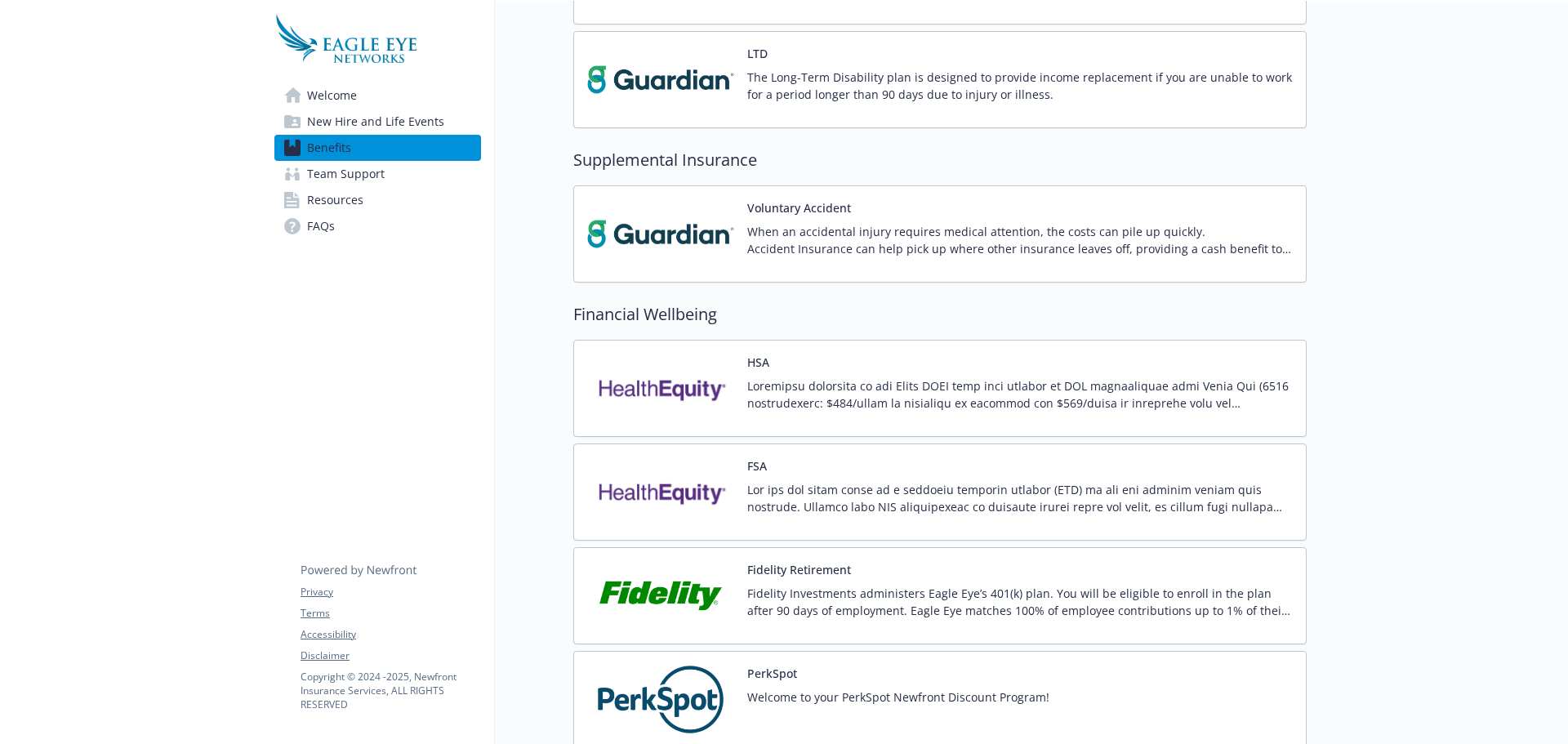
scroll to position [1471, 0]
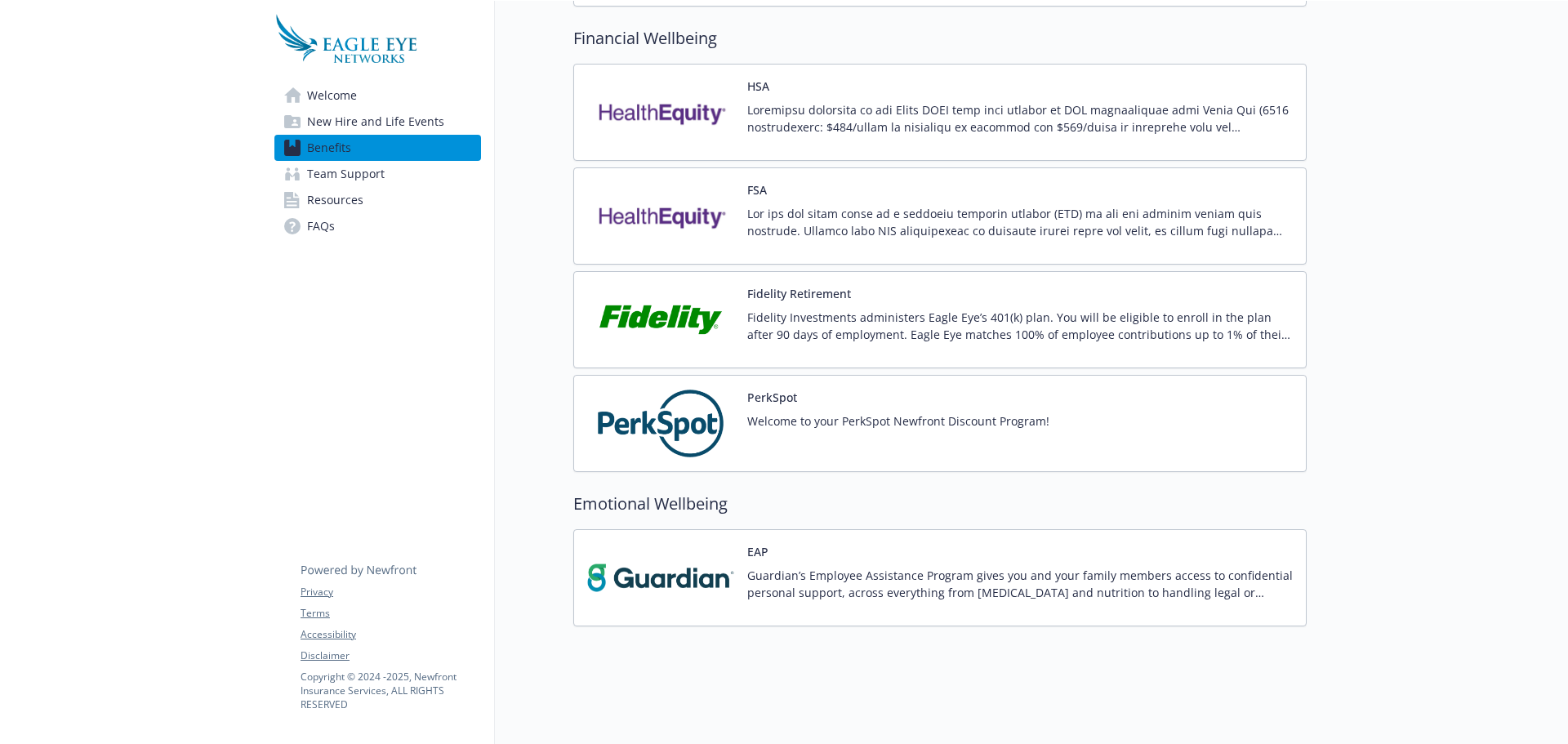
click at [897, 309] on p "Fidelity Investments administers Eagle Eye’s 401(k) plan. You will be eligible …" at bounding box center [1020, 326] width 546 height 34
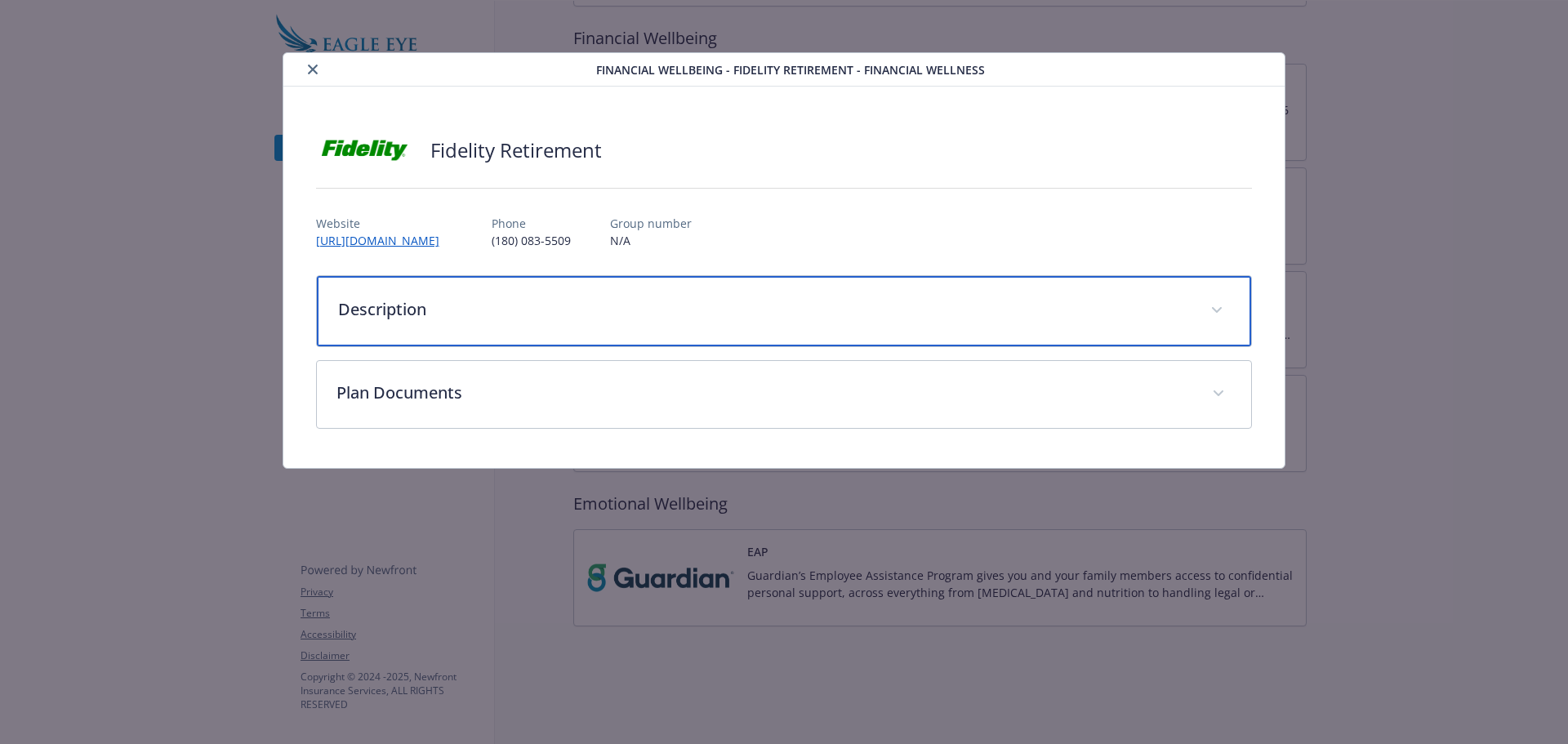
click at [763, 322] on div "Description" at bounding box center [784, 311] width 935 height 71
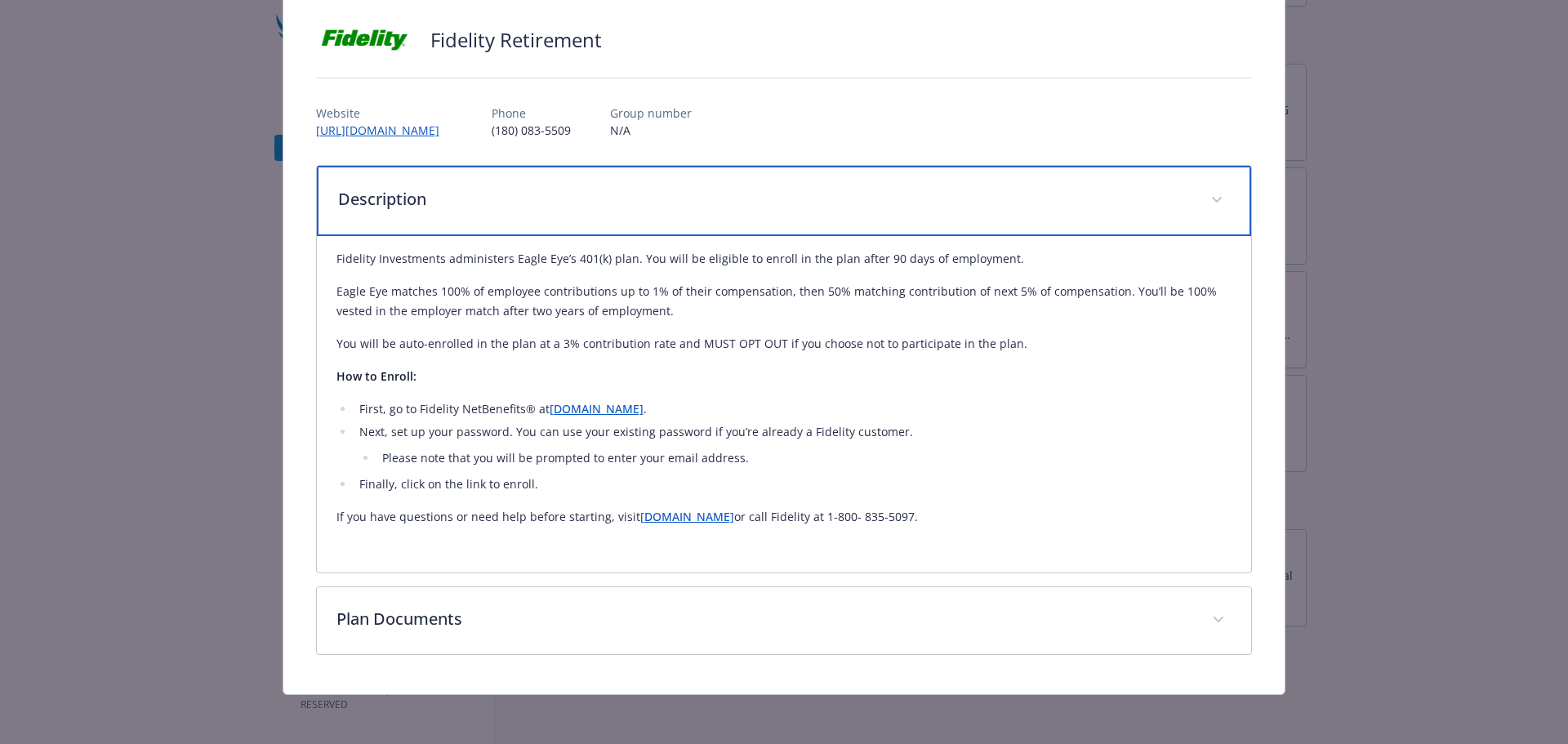
scroll to position [113, 0]
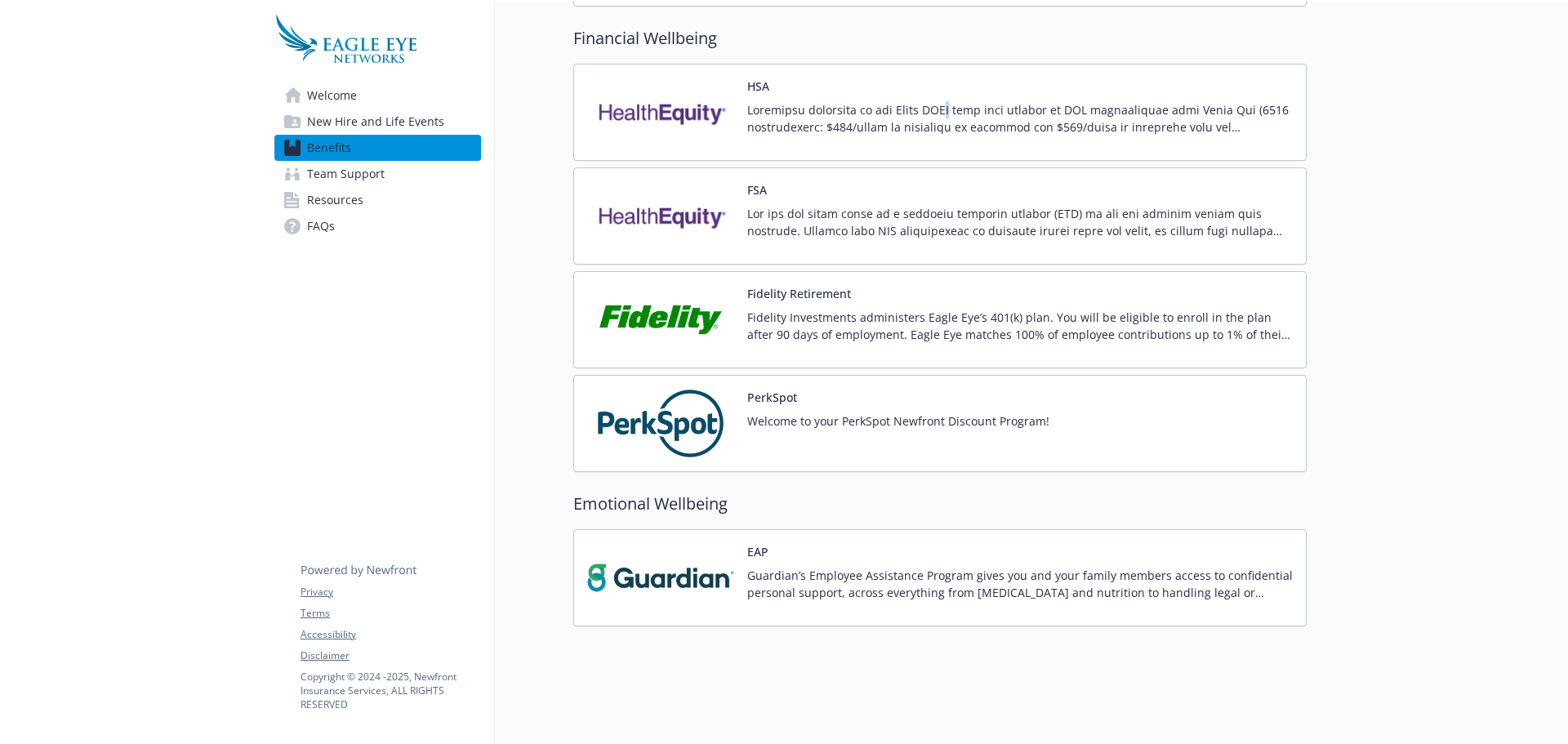
click at [954, 79] on div "HSA" at bounding box center [1020, 113] width 546 height 70
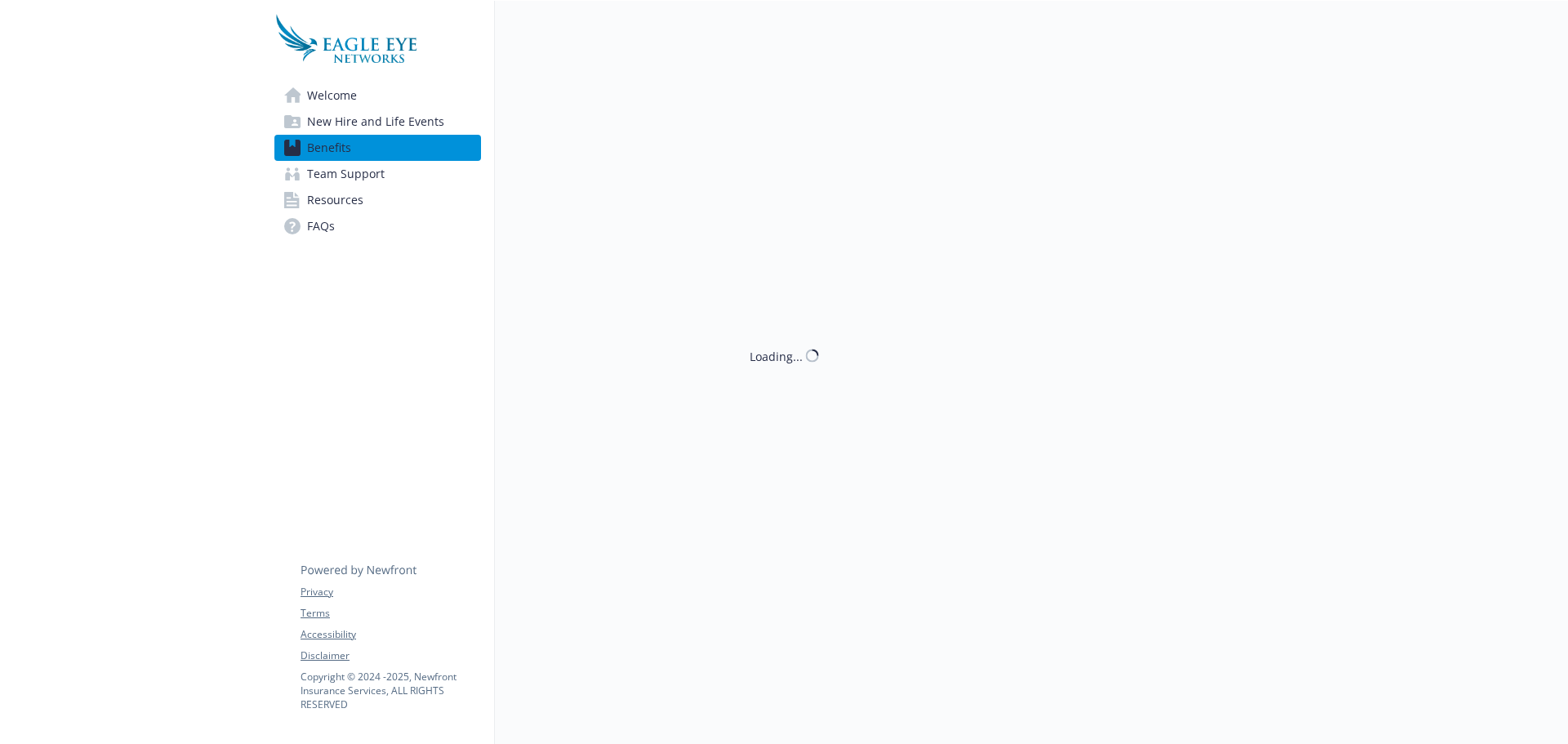
scroll to position [1471, 0]
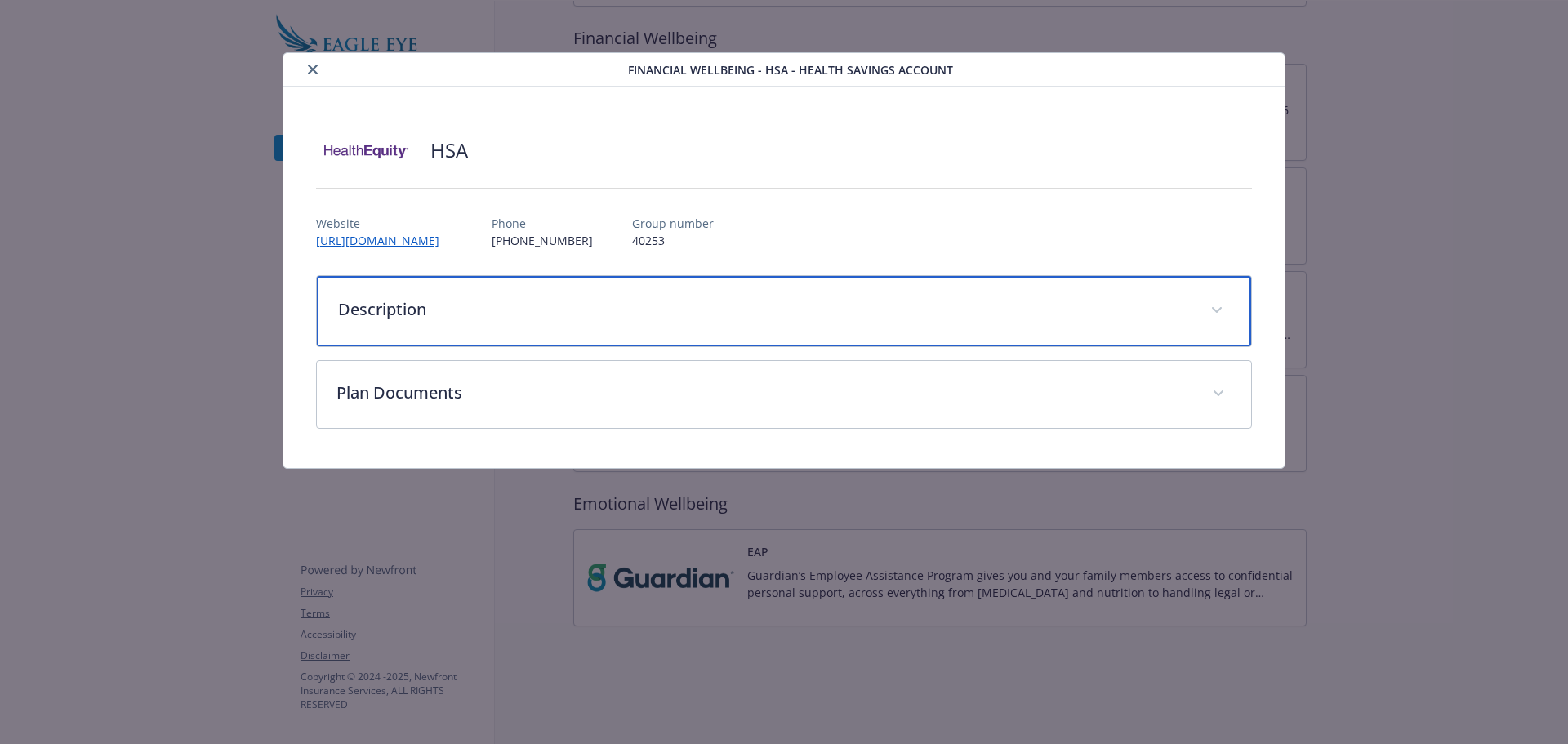
click at [557, 314] on p "Description" at bounding box center [765, 309] width 854 height 24
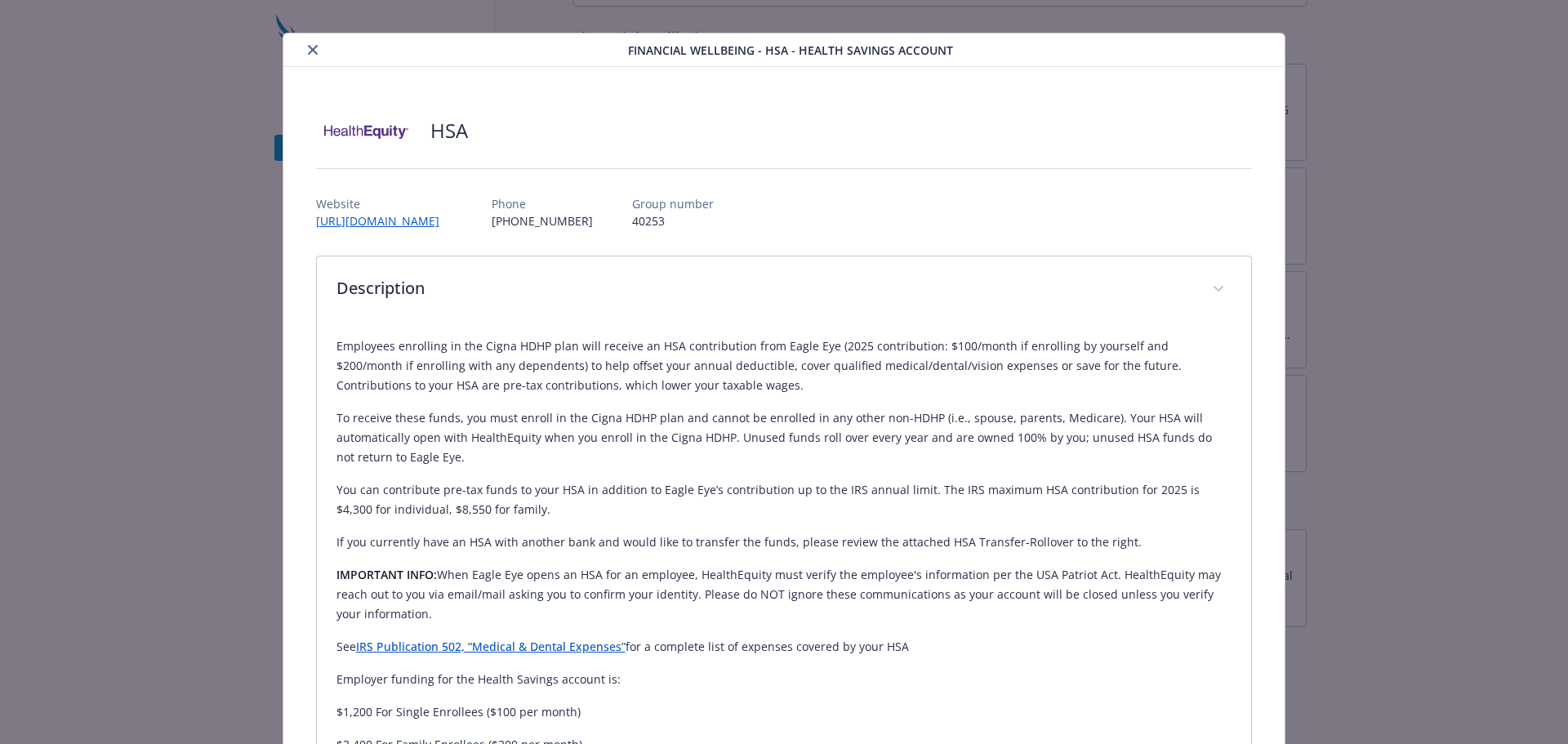
scroll to position [13, 0]
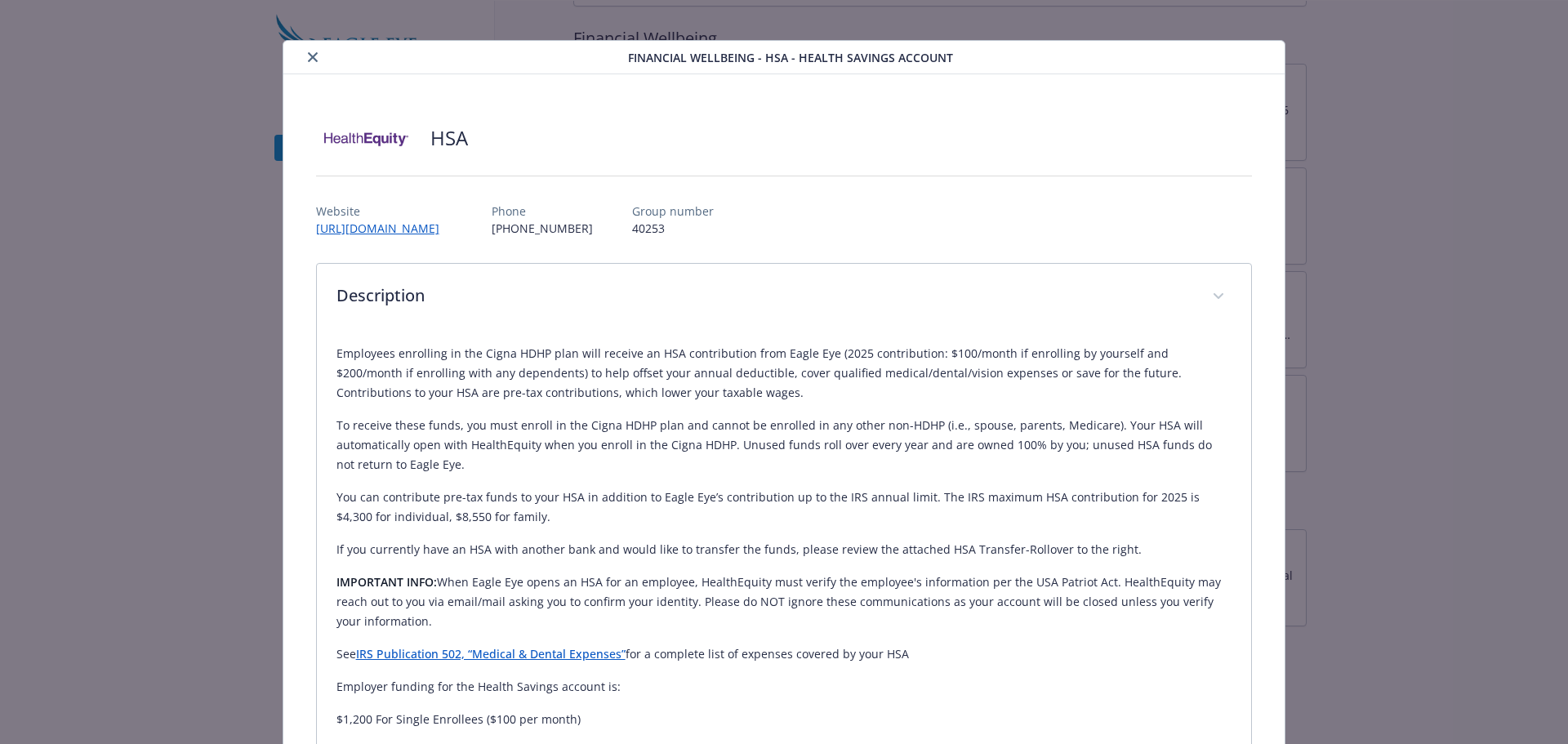
click at [310, 55] on icon "close" at bounding box center [313, 57] width 10 height 10
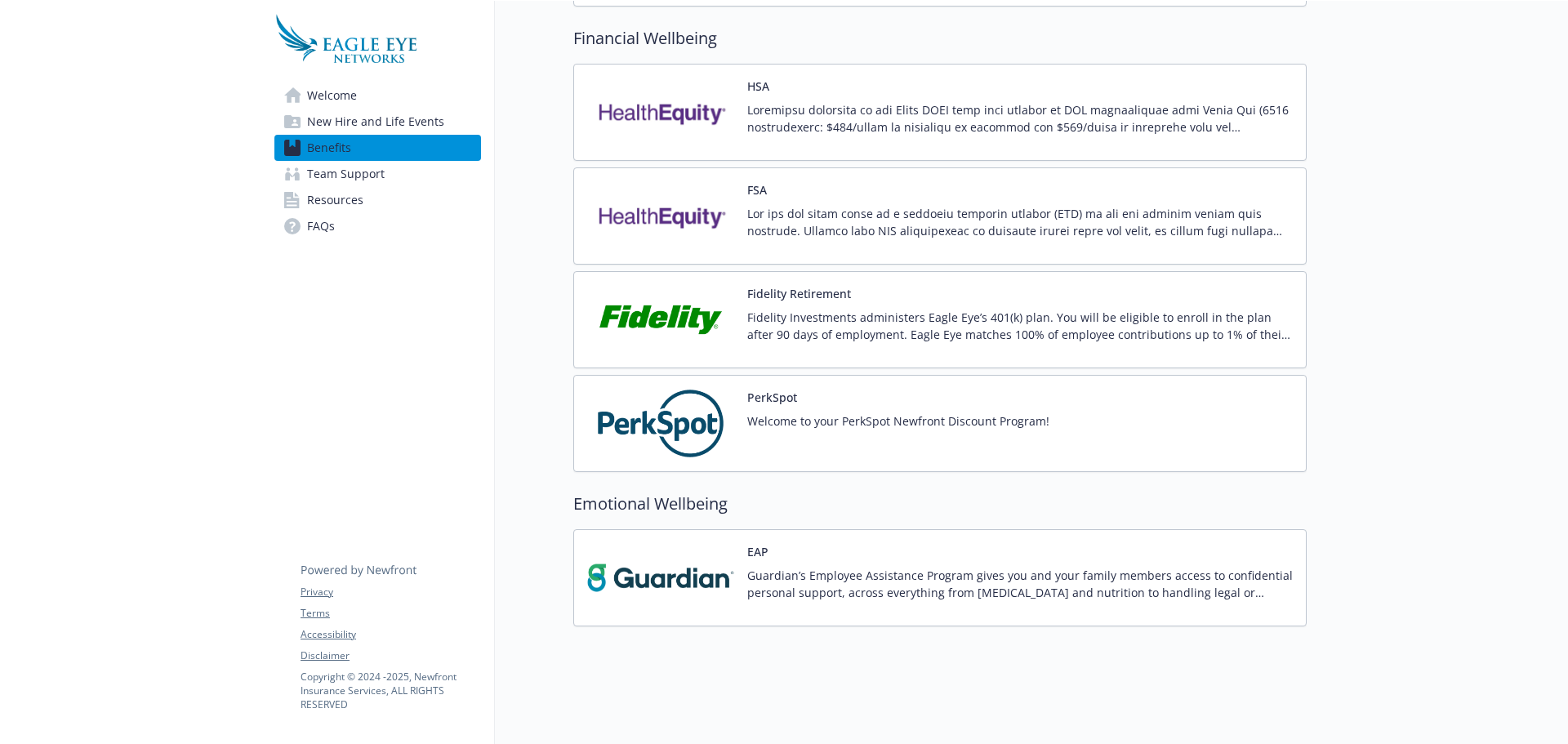
click at [905, 181] on div "FSA" at bounding box center [1020, 216] width 546 height 70
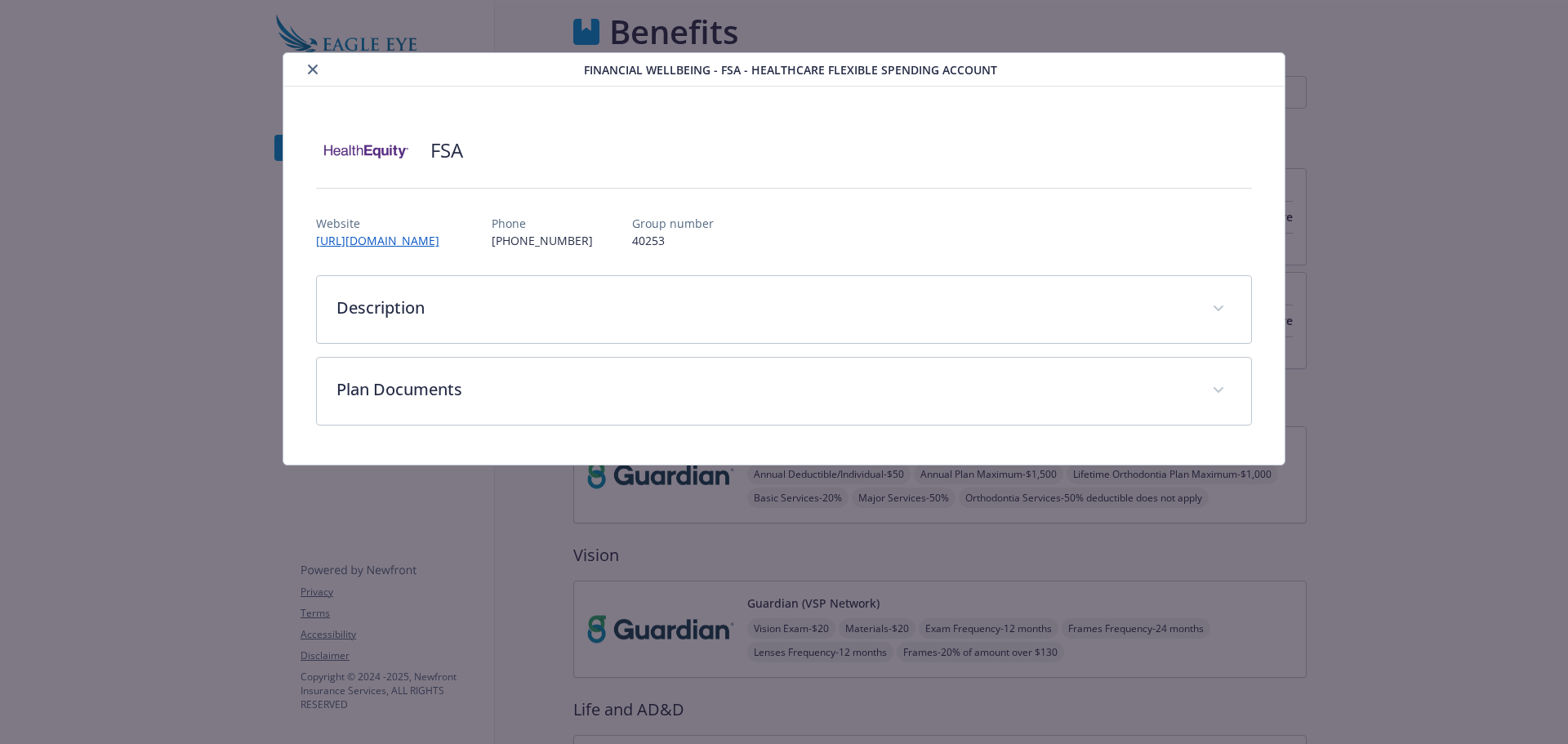
scroll to position [1471, 0]
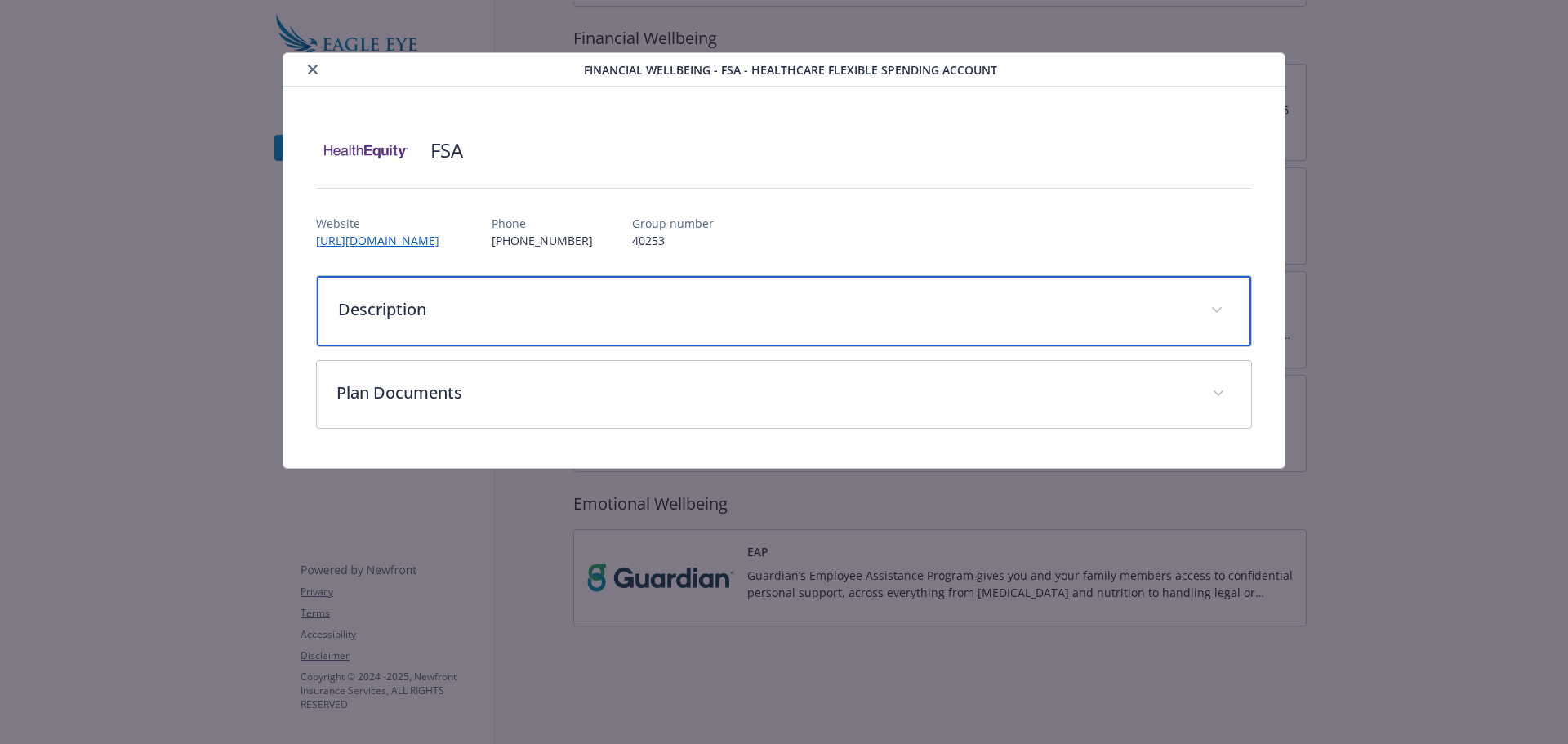
click at [535, 317] on p "Description" at bounding box center [765, 309] width 854 height 24
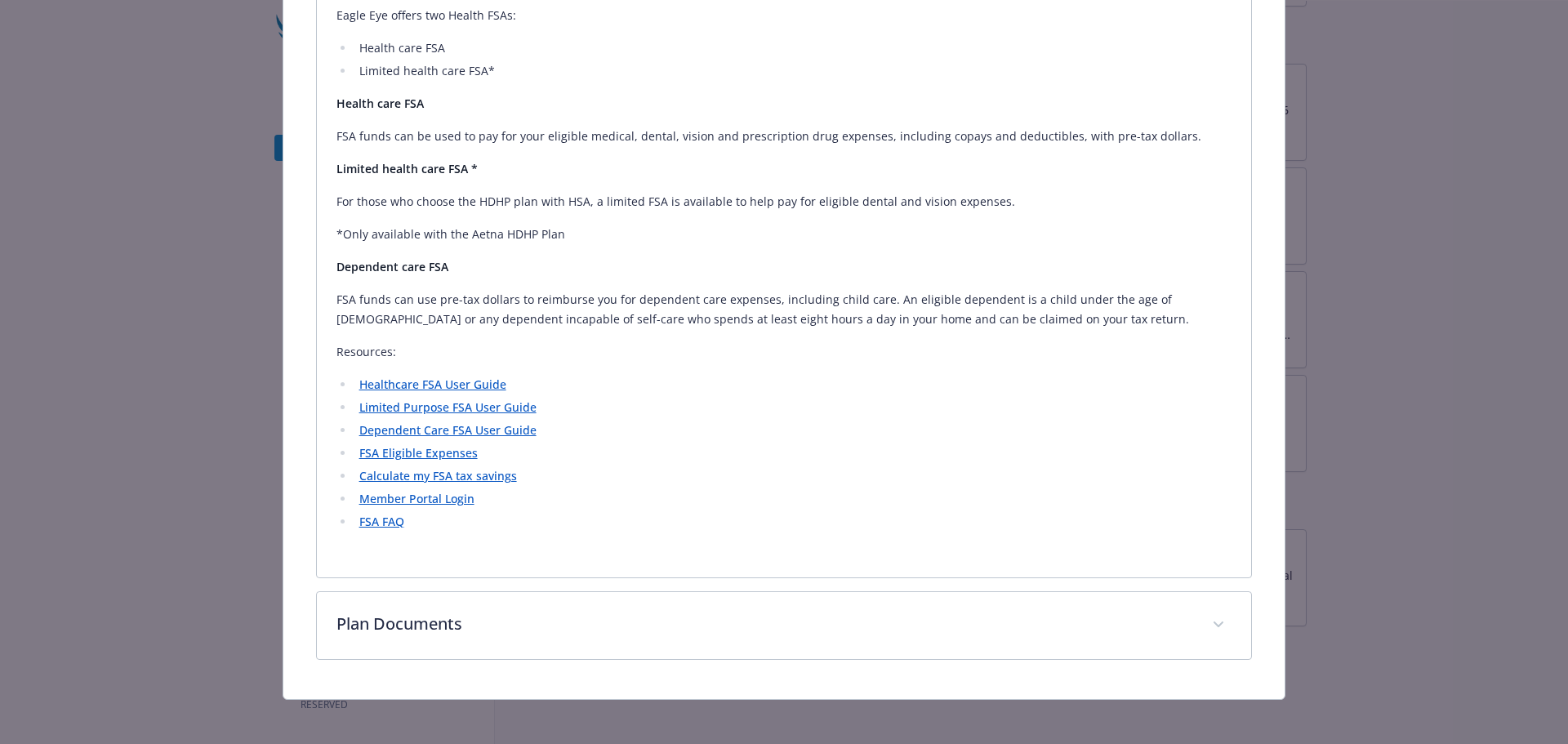
scroll to position [408, 0]
